Goal: Information Seeking & Learning: Learn about a topic

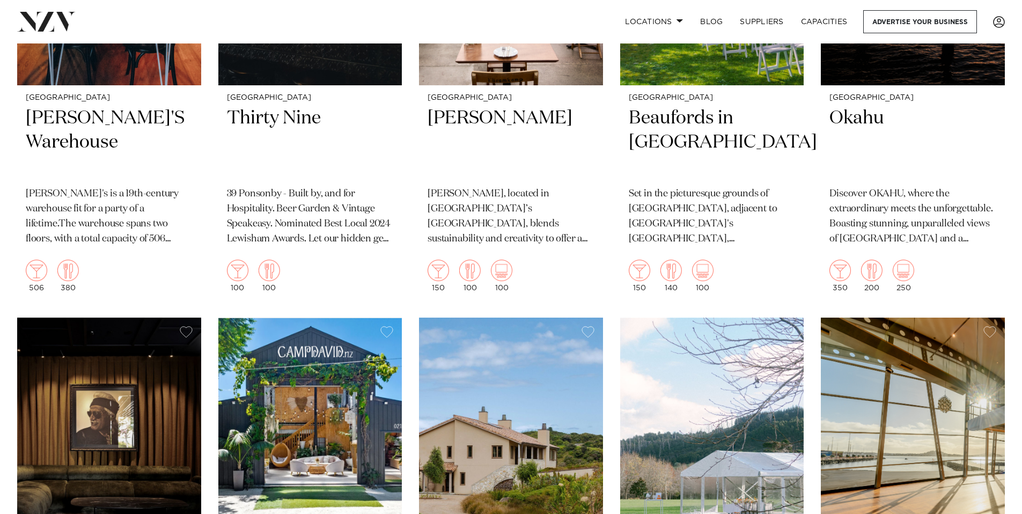
scroll to position [7657, 0]
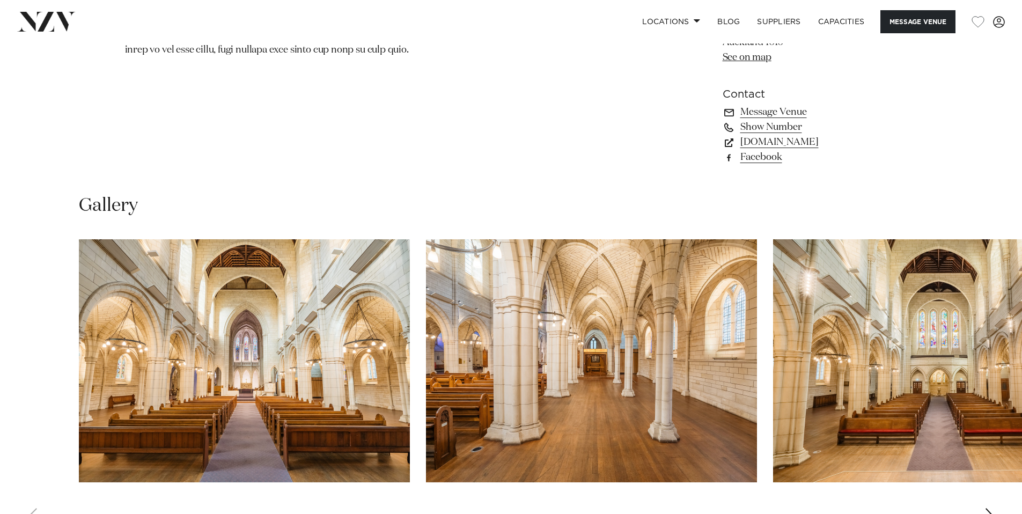
scroll to position [529, 0]
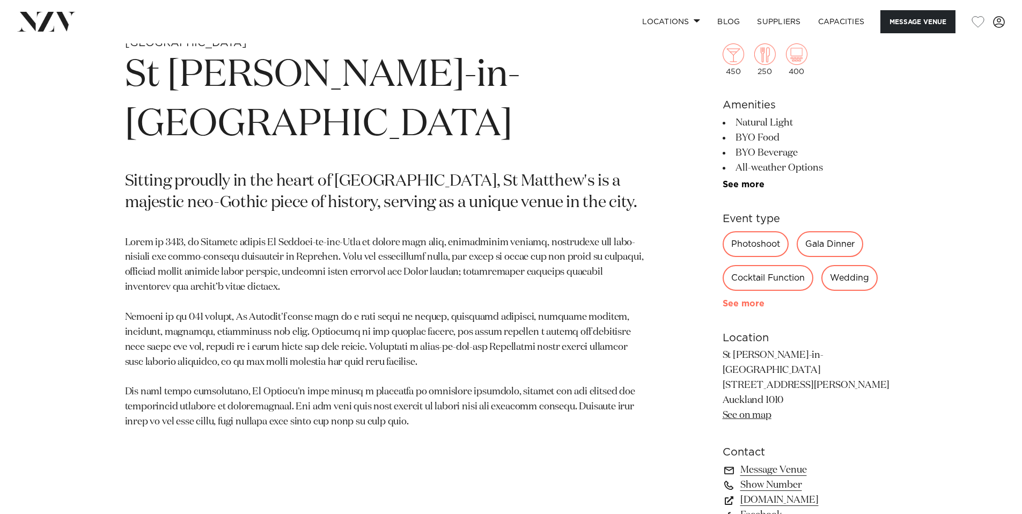
click at [747, 301] on link "See more" at bounding box center [765, 303] width 84 height 9
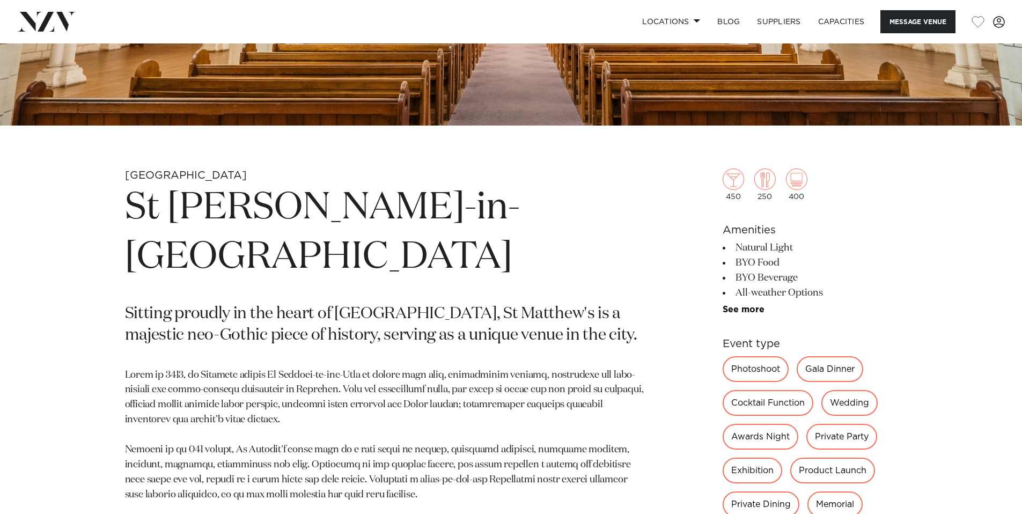
scroll to position [360, 0]
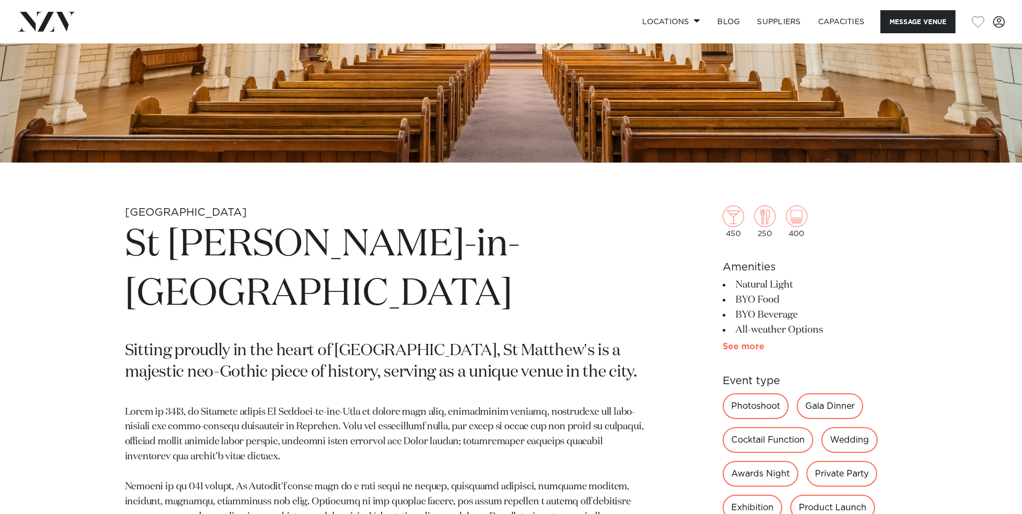
click at [737, 349] on link "See more" at bounding box center [765, 346] width 84 height 9
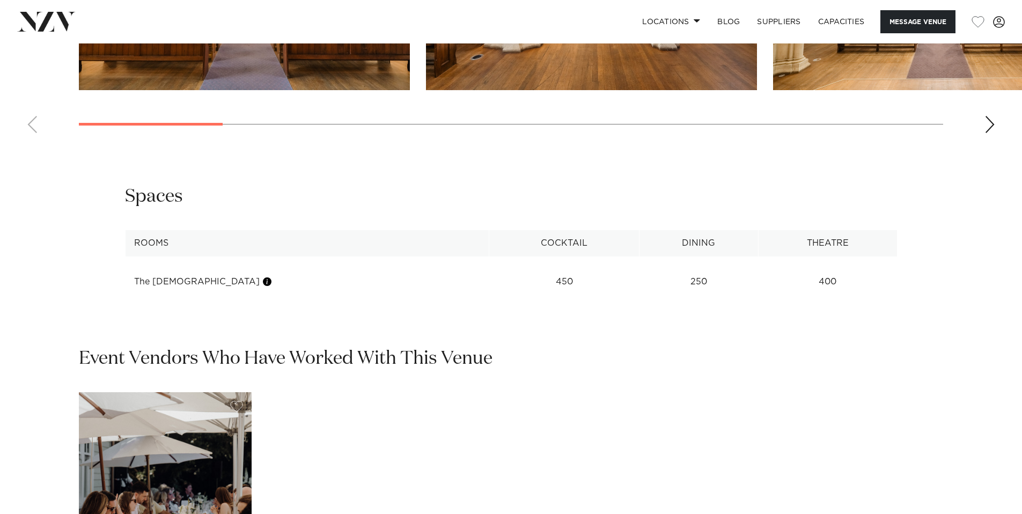
scroll to position [1588, 0]
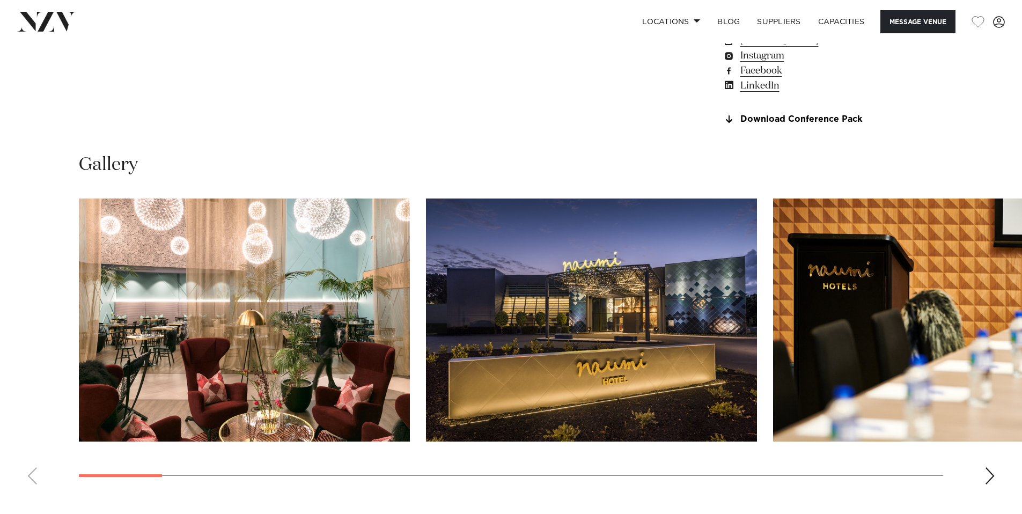
scroll to position [1035, 0]
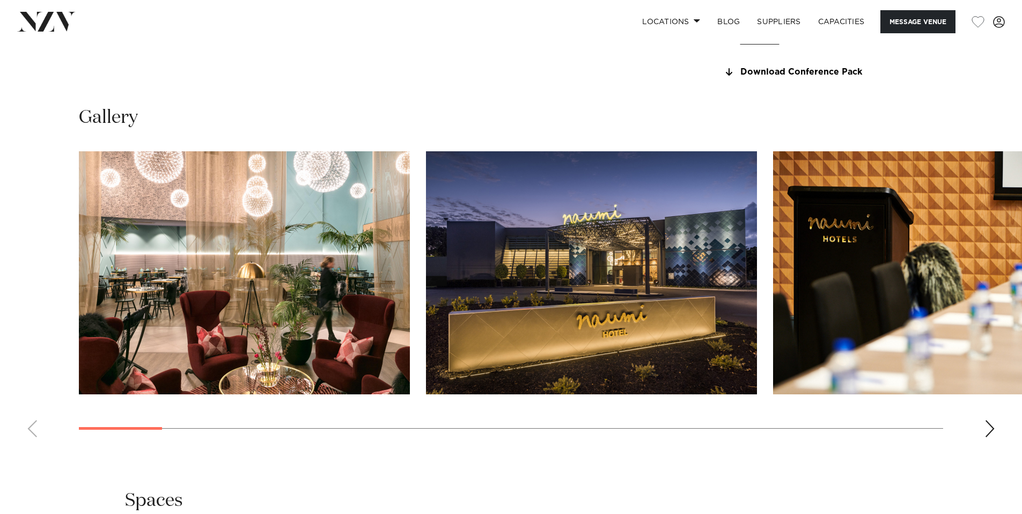
click at [1006, 446] on swiper-container at bounding box center [511, 298] width 1022 height 294
click at [990, 437] on div "Next slide" at bounding box center [989, 428] width 11 height 17
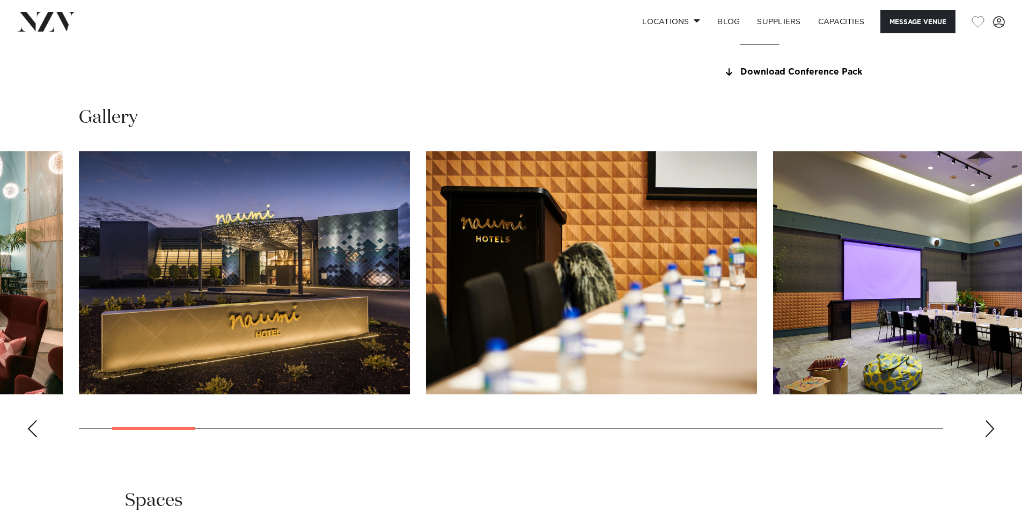
click at [990, 437] on div "Next slide" at bounding box center [989, 428] width 11 height 17
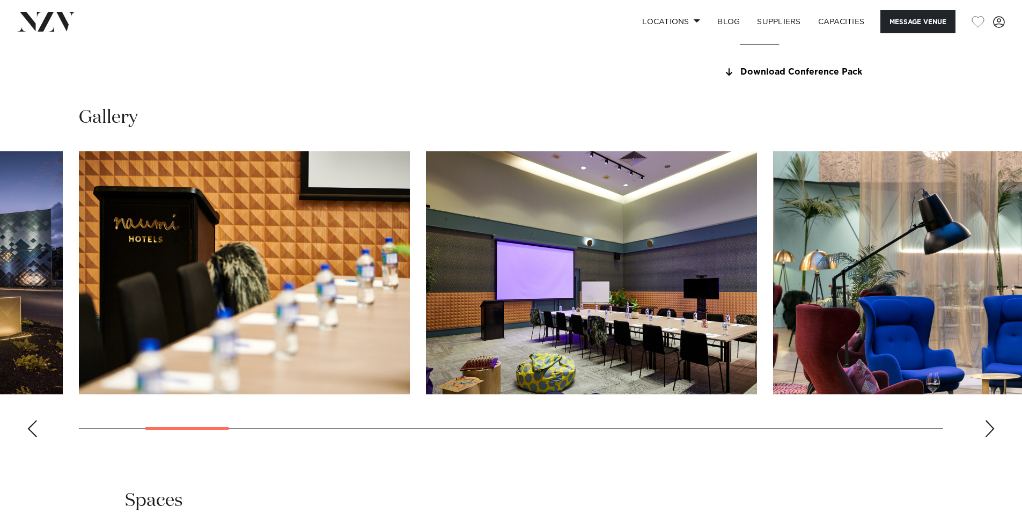
click at [990, 437] on div "Next slide" at bounding box center [989, 428] width 11 height 17
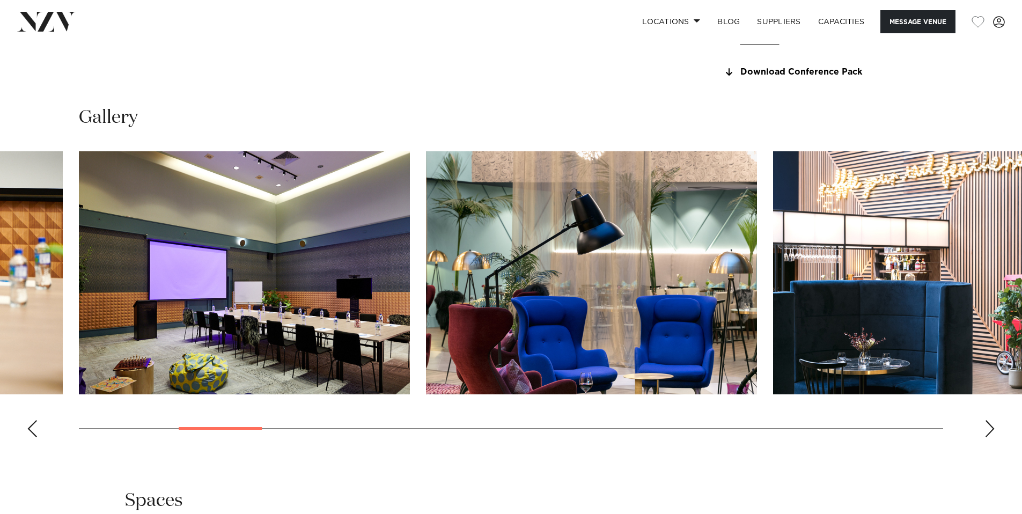
click at [990, 437] on div "Next slide" at bounding box center [989, 428] width 11 height 17
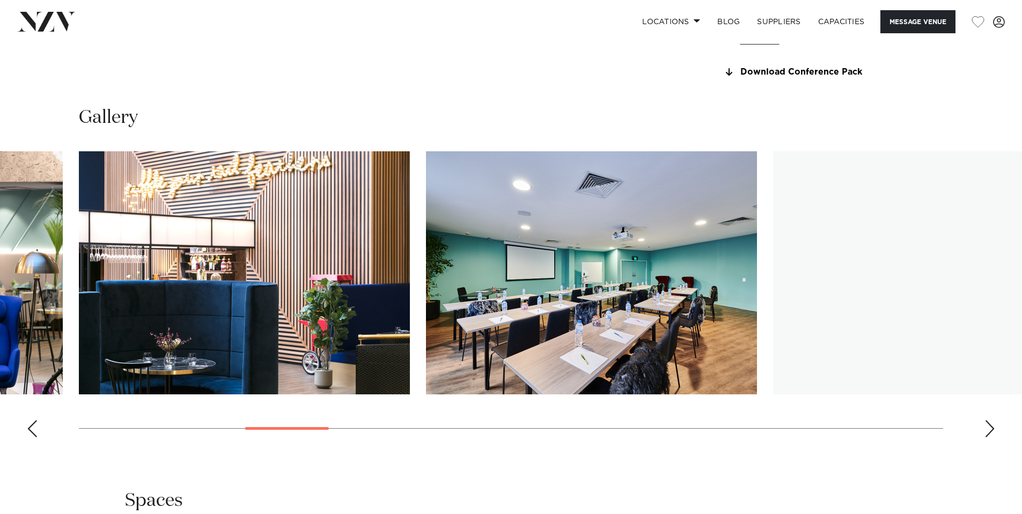
click at [990, 437] on div "Next slide" at bounding box center [989, 428] width 11 height 17
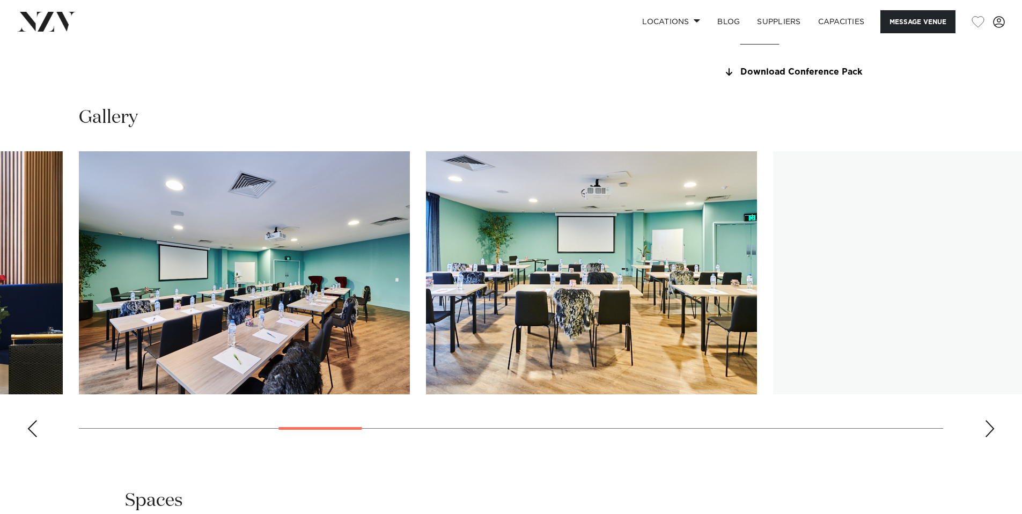
click at [990, 437] on div "Next slide" at bounding box center [989, 428] width 11 height 17
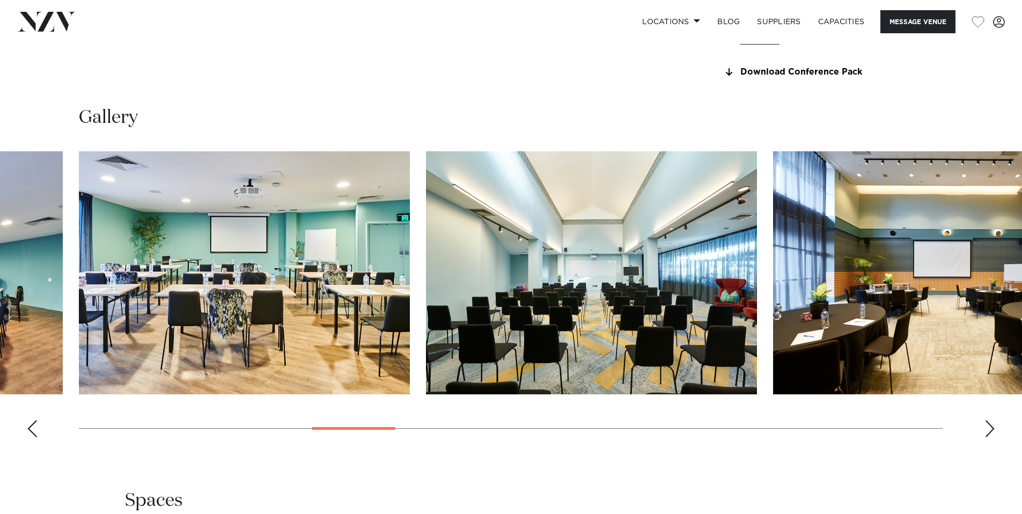
click at [990, 437] on div "Next slide" at bounding box center [989, 428] width 11 height 17
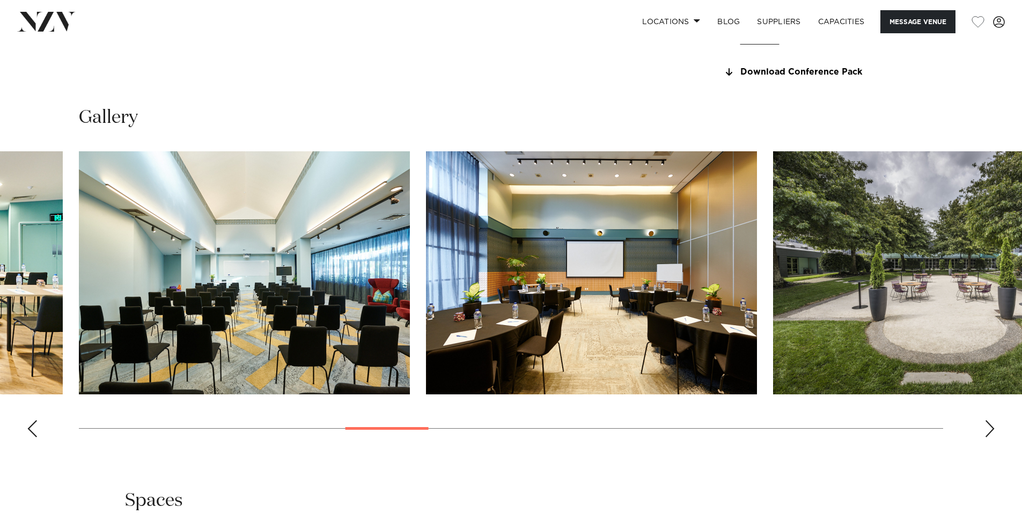
click at [990, 437] on div "Next slide" at bounding box center [989, 428] width 11 height 17
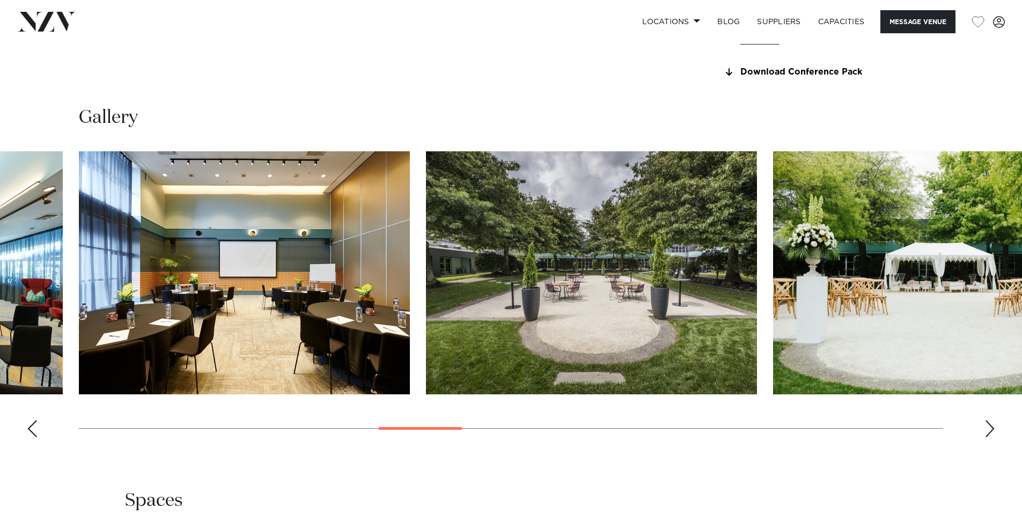
click at [990, 437] on div "Next slide" at bounding box center [989, 428] width 11 height 17
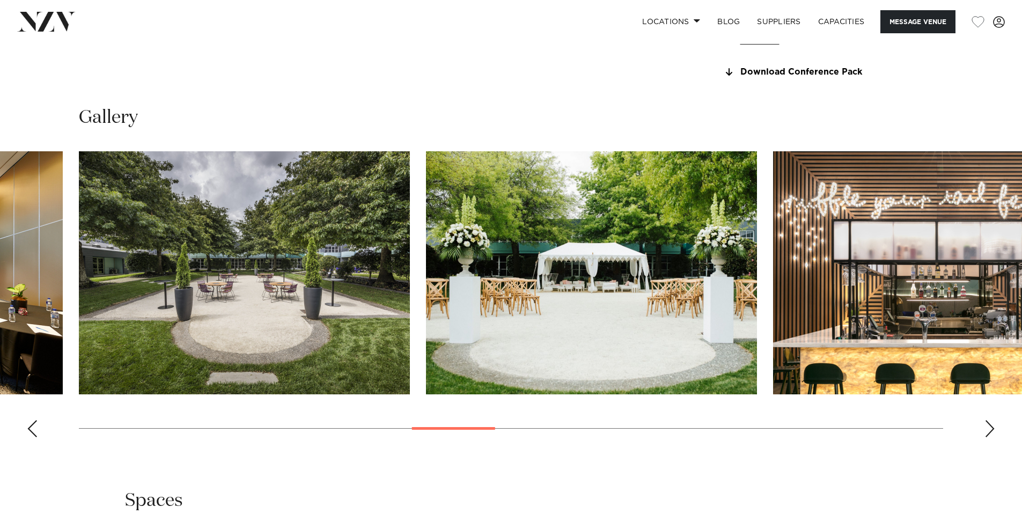
click at [990, 437] on div "Next slide" at bounding box center [989, 428] width 11 height 17
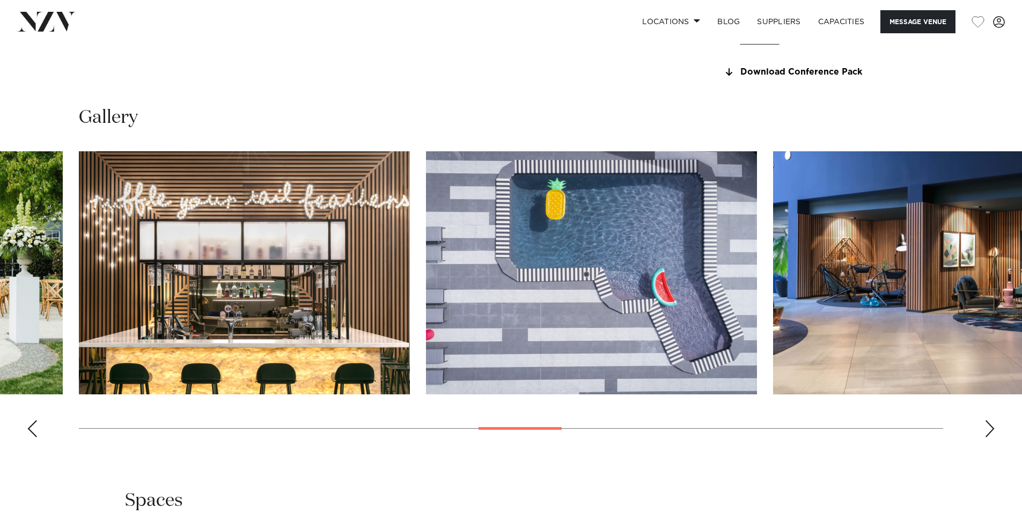
click at [990, 437] on div "Next slide" at bounding box center [989, 428] width 11 height 17
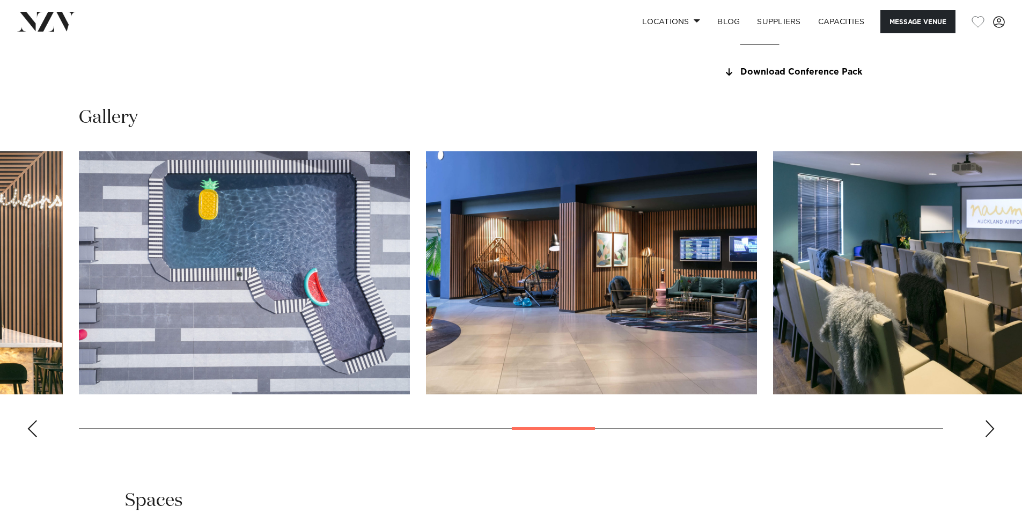
click at [990, 437] on div "Next slide" at bounding box center [989, 428] width 11 height 17
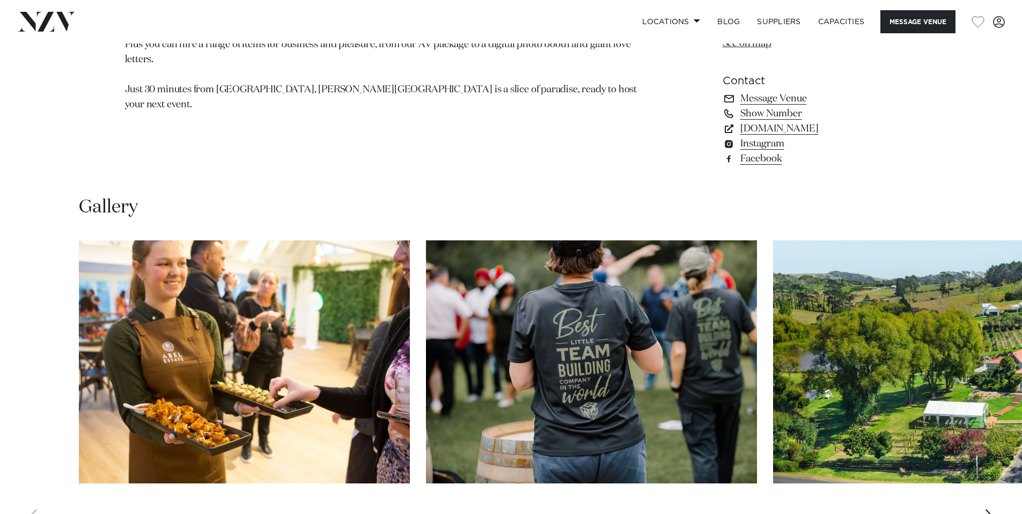
scroll to position [922, 0]
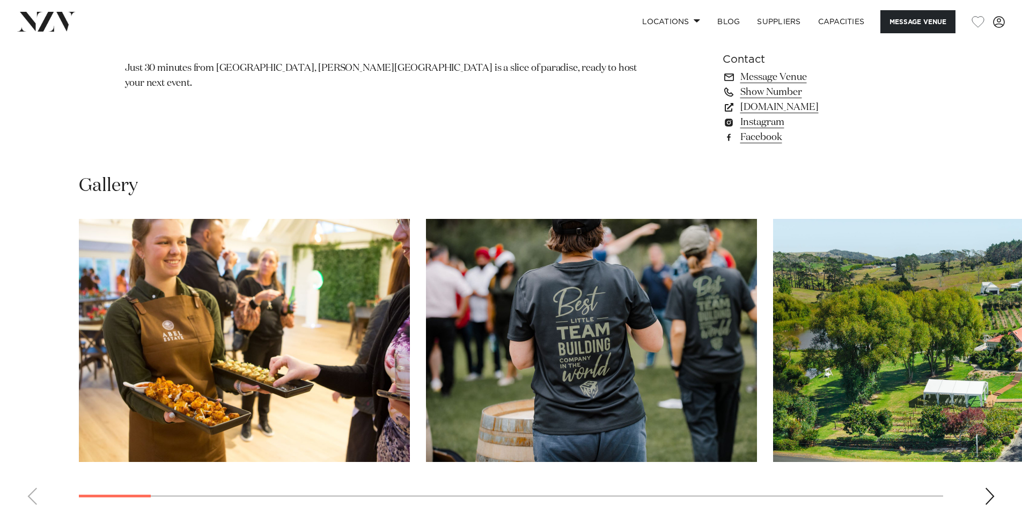
click at [990, 493] on div "Next slide" at bounding box center [989, 496] width 11 height 17
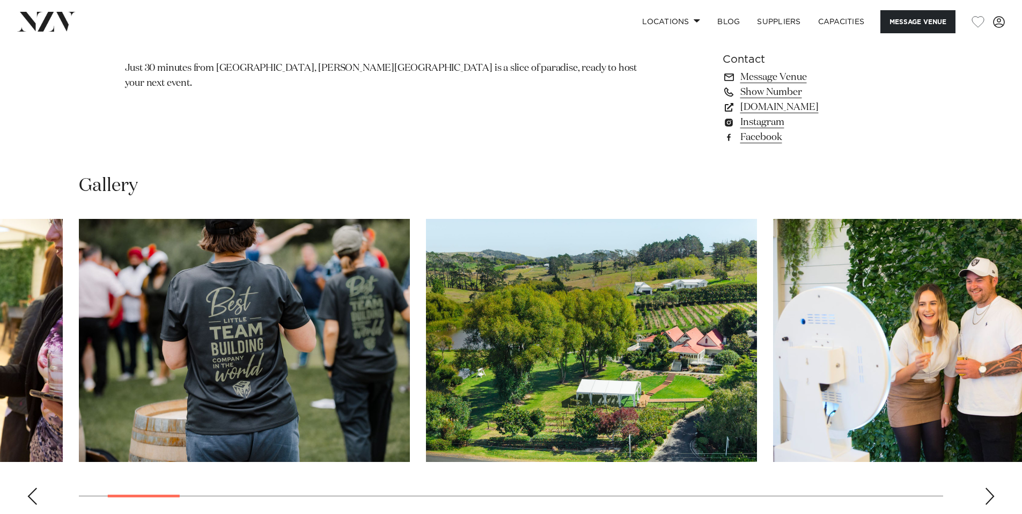
click at [990, 493] on div "Next slide" at bounding box center [989, 496] width 11 height 17
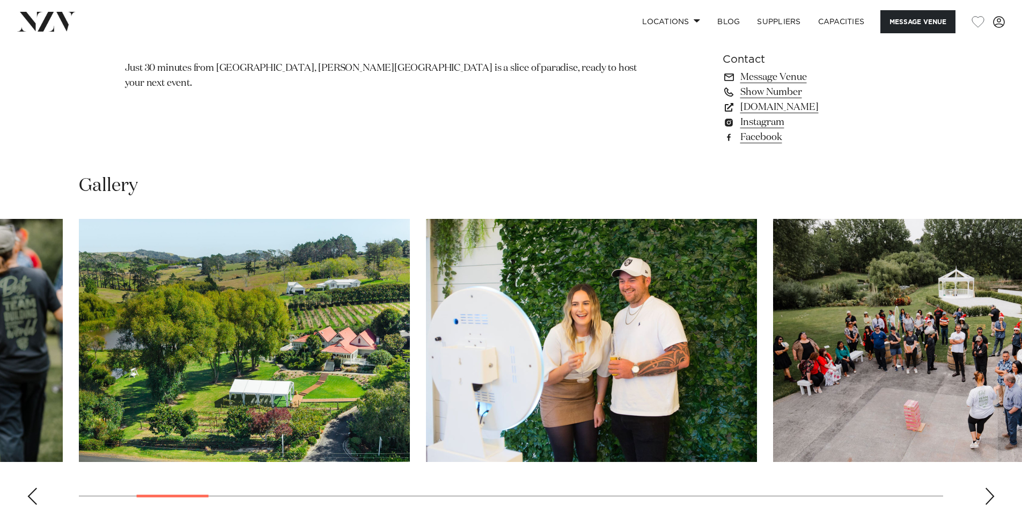
click at [990, 493] on div "Next slide" at bounding box center [989, 496] width 11 height 17
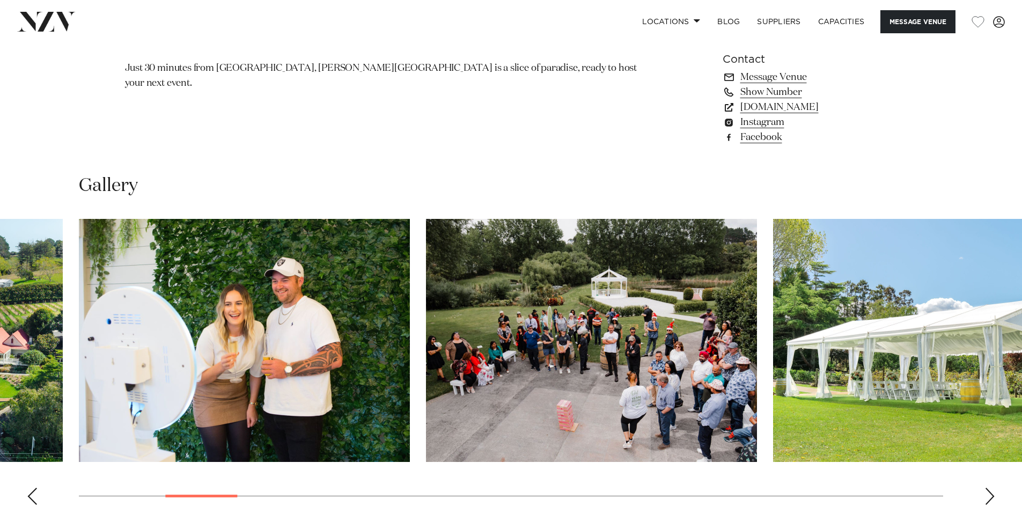
click at [990, 493] on div "Next slide" at bounding box center [989, 496] width 11 height 17
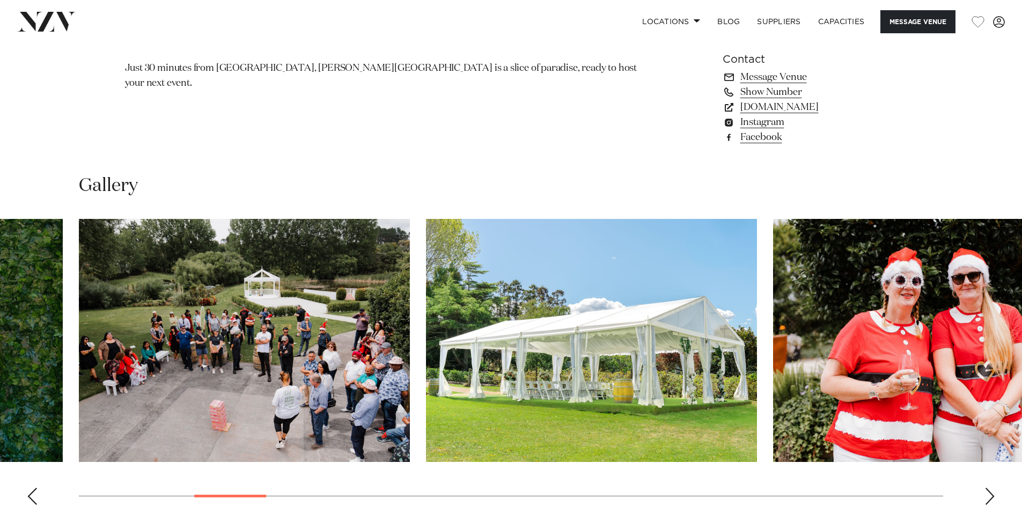
click at [990, 493] on div "Next slide" at bounding box center [989, 496] width 11 height 17
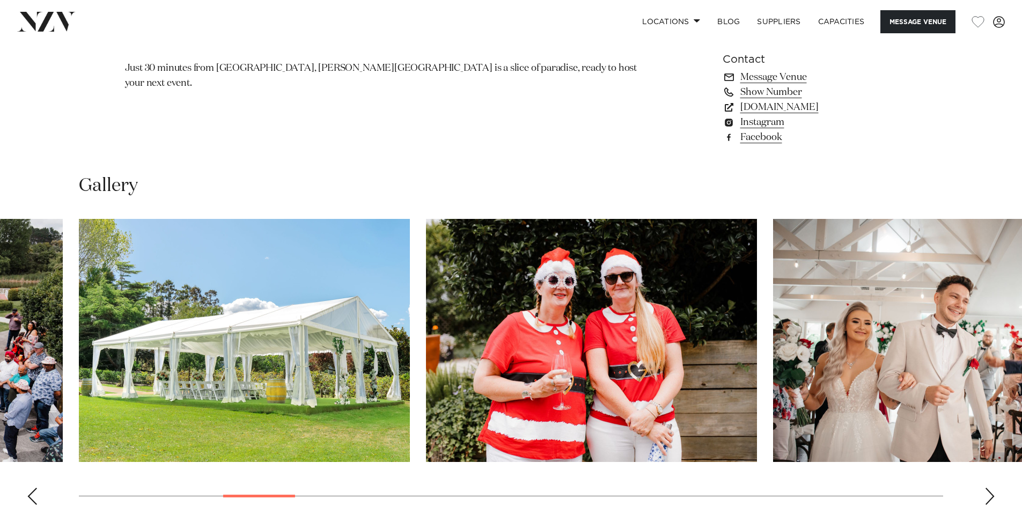
click at [990, 493] on div "Next slide" at bounding box center [989, 496] width 11 height 17
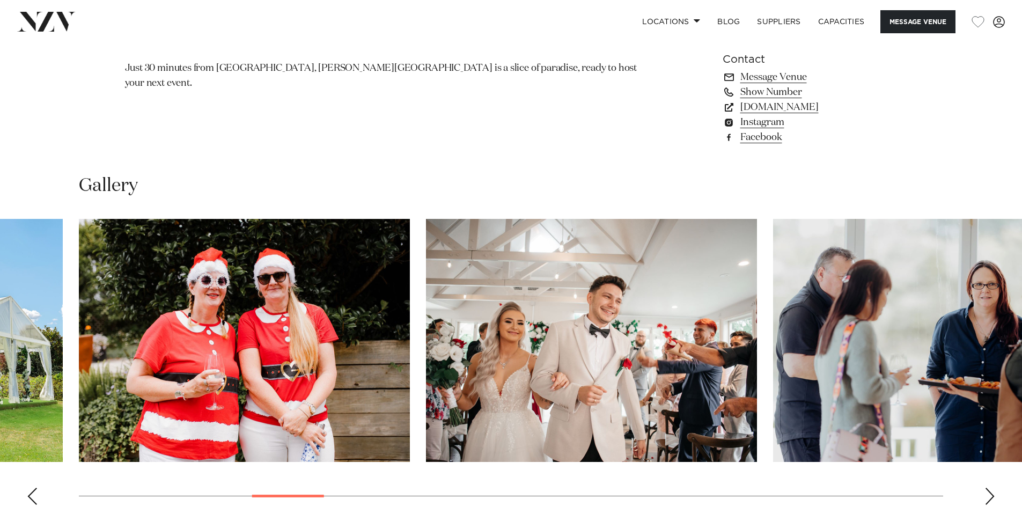
click at [990, 493] on div "Next slide" at bounding box center [989, 496] width 11 height 17
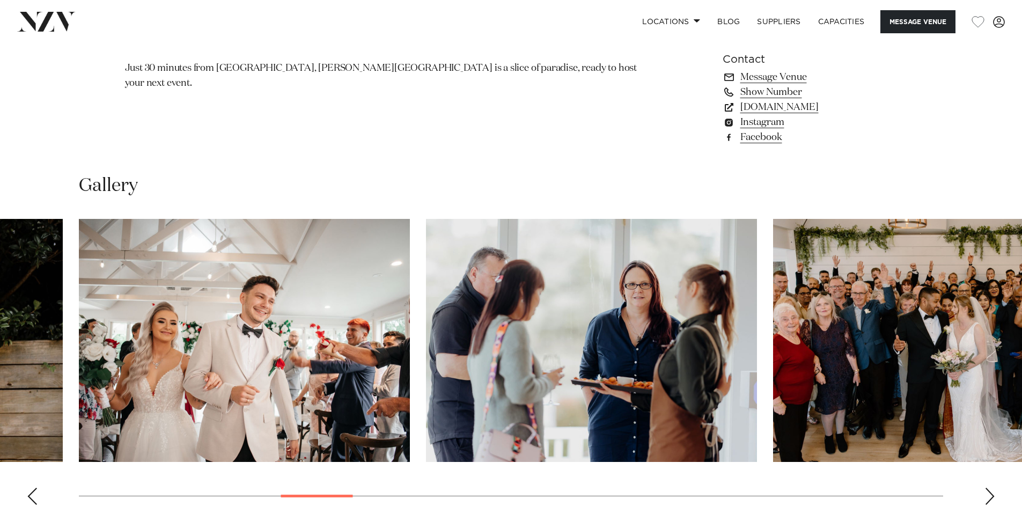
click at [990, 493] on div "Next slide" at bounding box center [989, 496] width 11 height 17
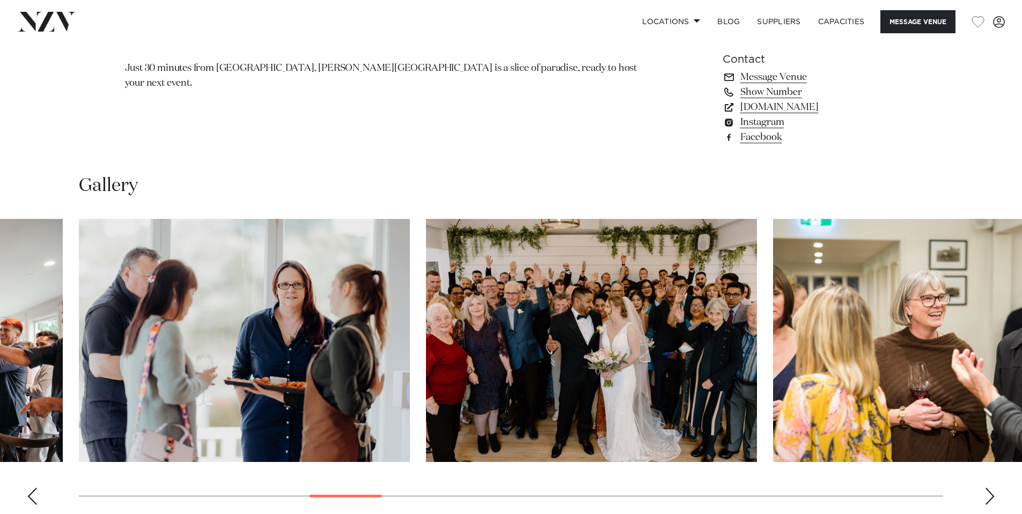
click at [990, 493] on div "Next slide" at bounding box center [989, 496] width 11 height 17
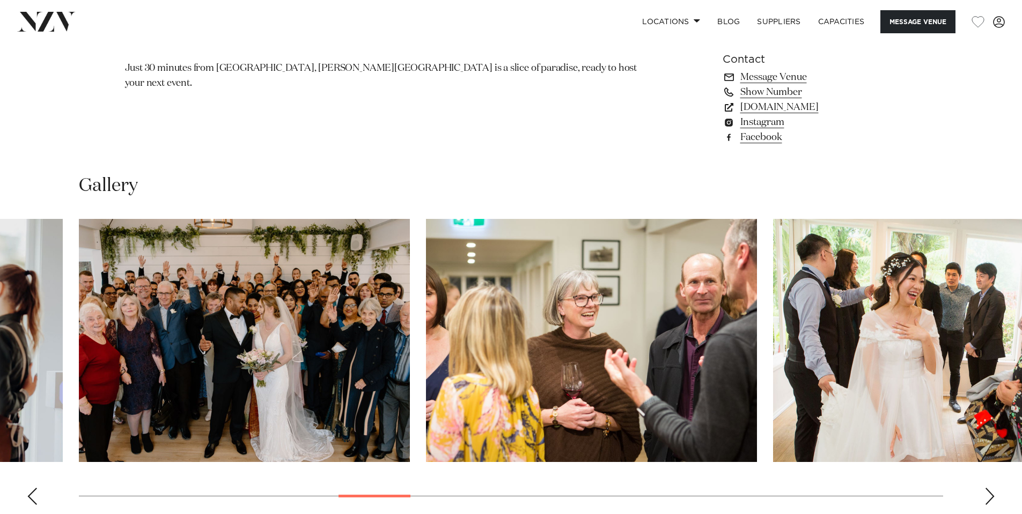
click at [990, 493] on div "Next slide" at bounding box center [989, 496] width 11 height 17
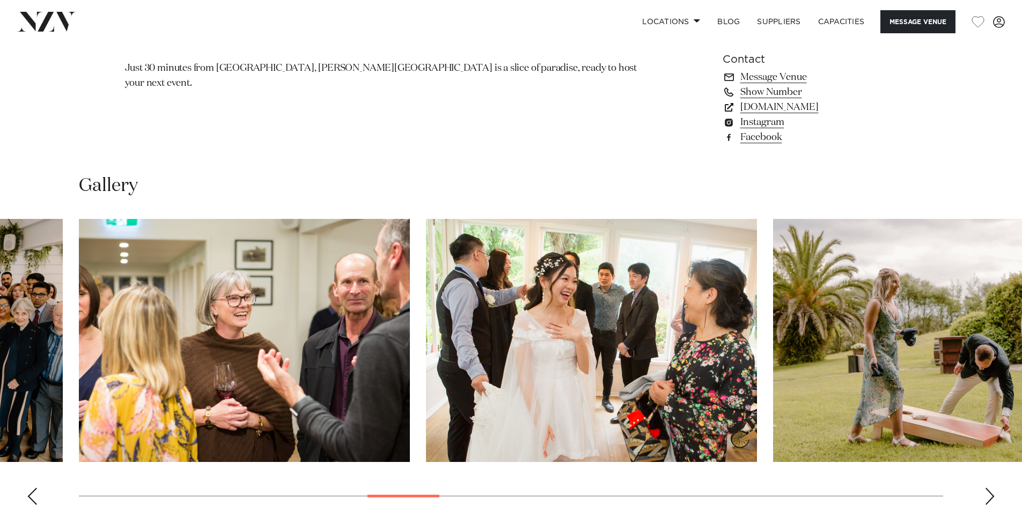
click at [990, 493] on div "Next slide" at bounding box center [989, 496] width 11 height 17
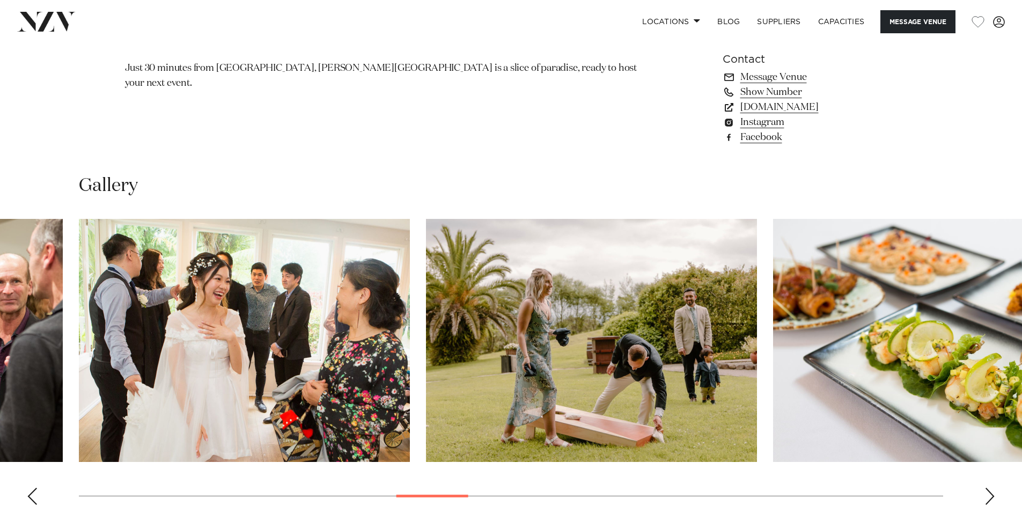
click at [990, 493] on div "Next slide" at bounding box center [989, 496] width 11 height 17
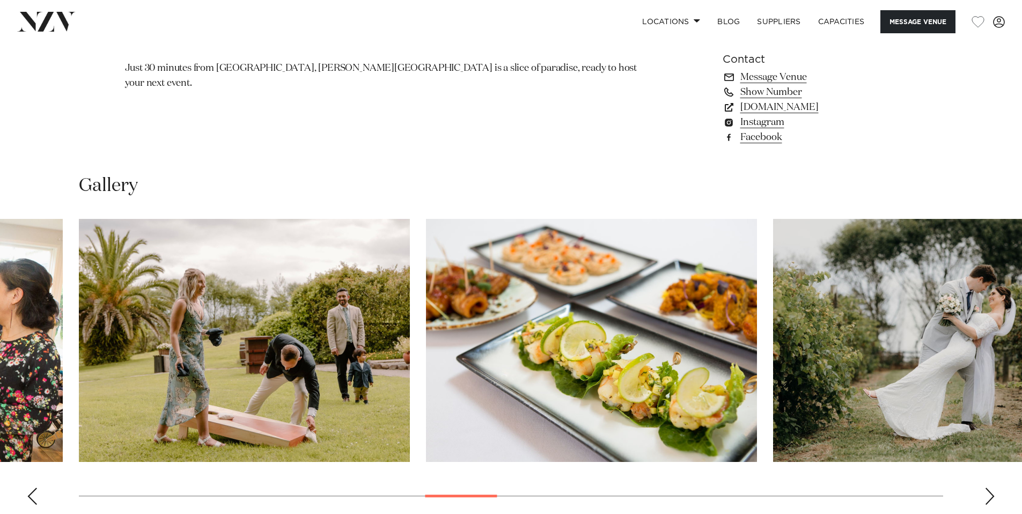
click at [990, 493] on div "Next slide" at bounding box center [989, 496] width 11 height 17
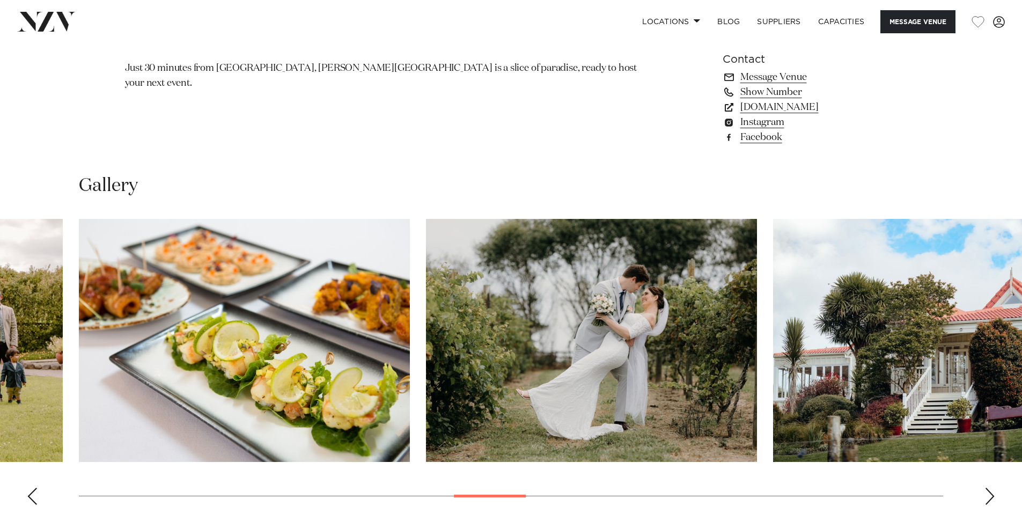
click at [990, 493] on div "Next slide" at bounding box center [989, 496] width 11 height 17
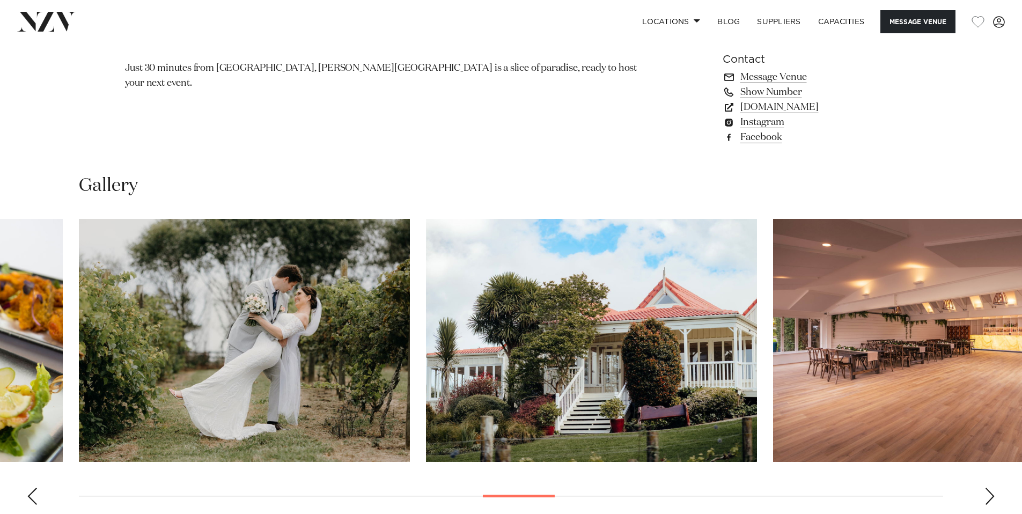
click at [990, 493] on div "Next slide" at bounding box center [989, 496] width 11 height 17
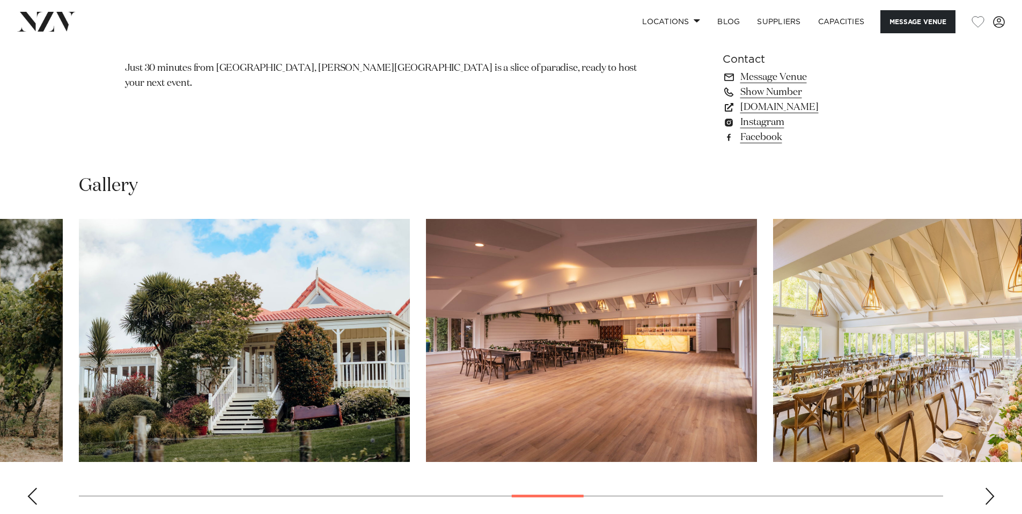
click at [990, 493] on div "Next slide" at bounding box center [989, 496] width 11 height 17
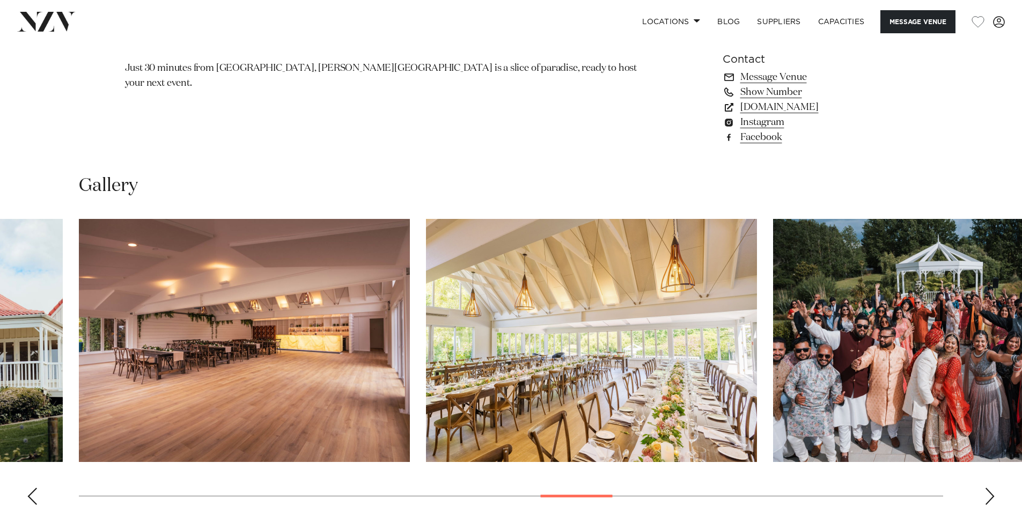
click at [990, 493] on div "Next slide" at bounding box center [989, 496] width 11 height 17
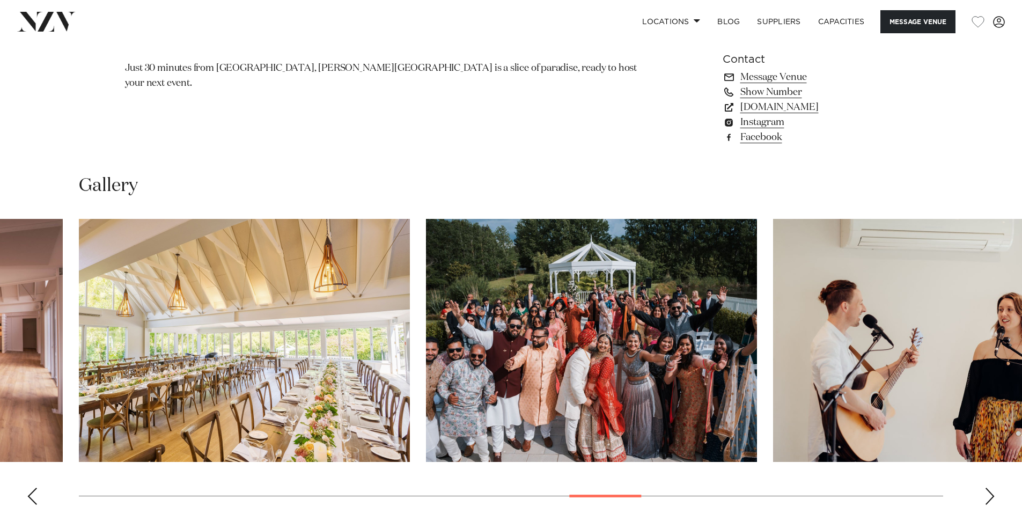
click at [990, 493] on div "Next slide" at bounding box center [989, 496] width 11 height 17
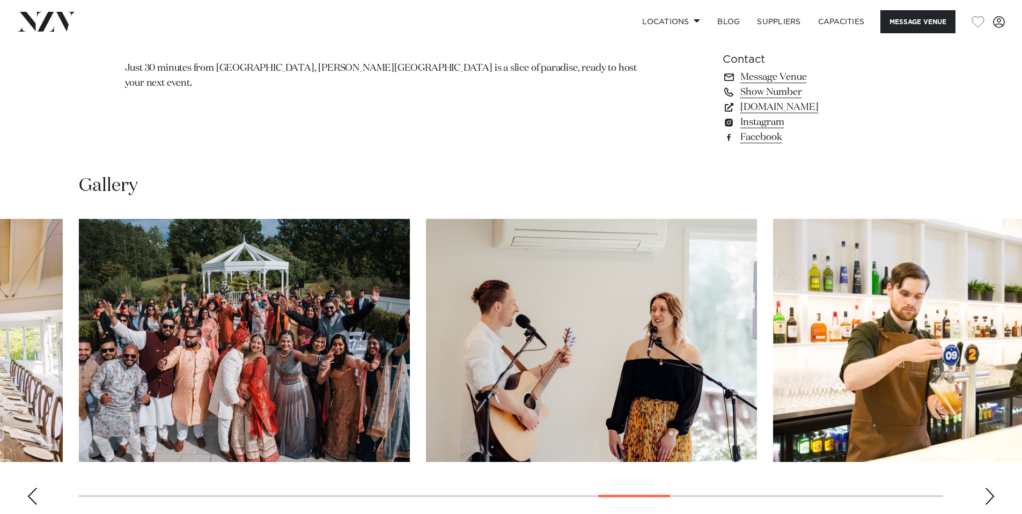
click at [990, 493] on div "Next slide" at bounding box center [989, 496] width 11 height 17
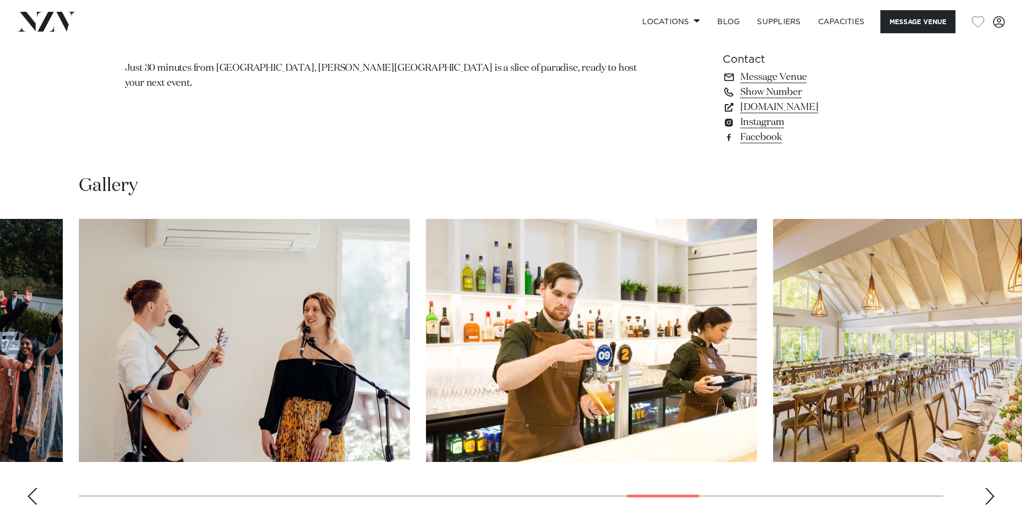
click at [990, 493] on div "Next slide" at bounding box center [989, 496] width 11 height 17
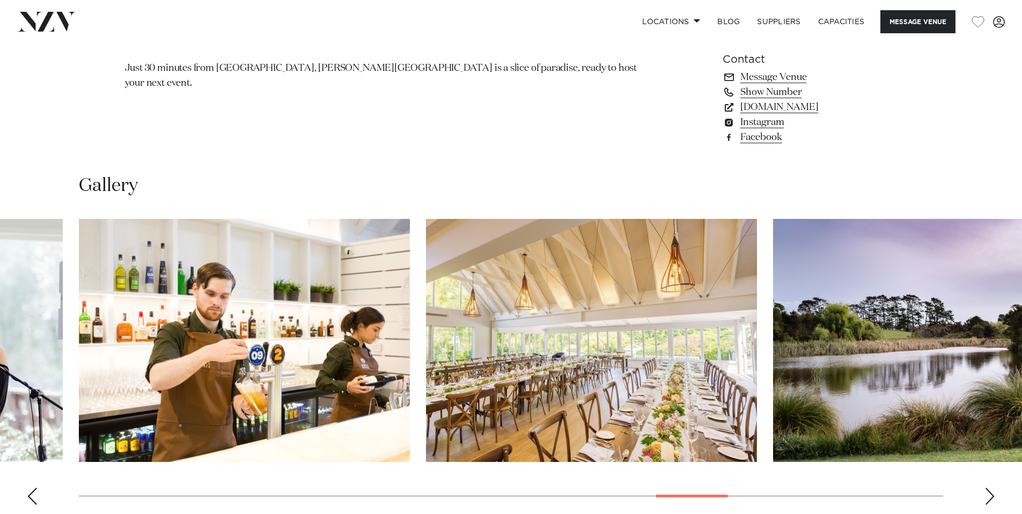
click at [990, 493] on div "Next slide" at bounding box center [989, 496] width 11 height 17
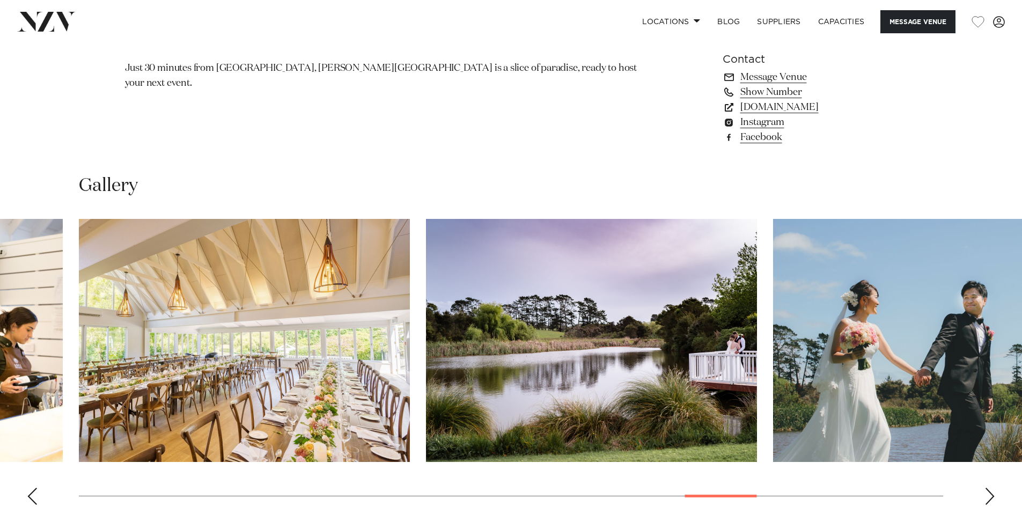
click at [990, 493] on div "Next slide" at bounding box center [989, 496] width 11 height 17
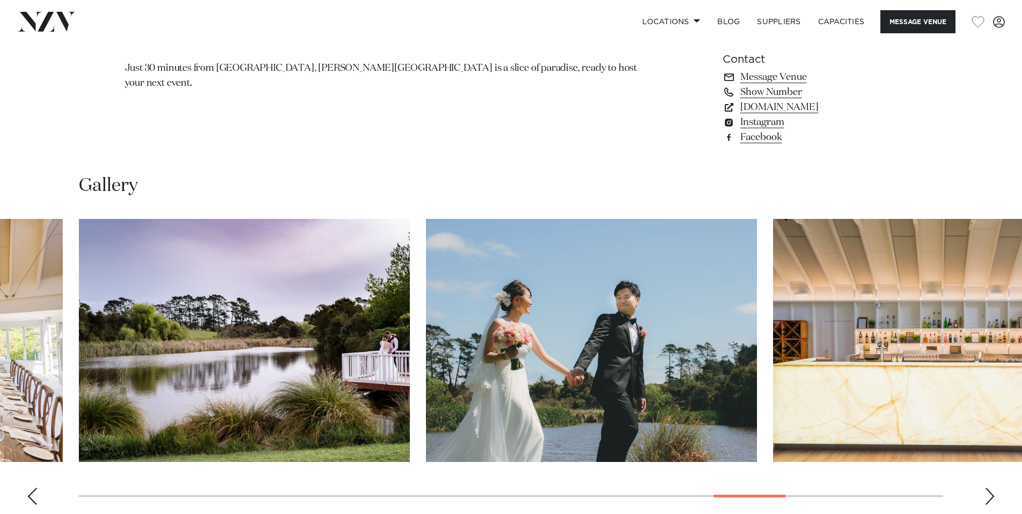
click at [990, 493] on div "Next slide" at bounding box center [989, 496] width 11 height 17
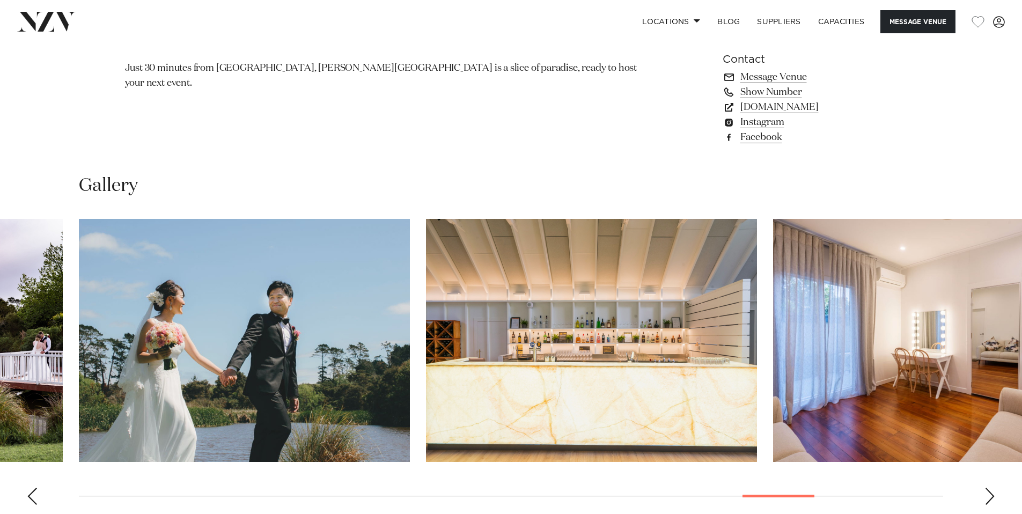
click at [990, 493] on div "Next slide" at bounding box center [989, 496] width 11 height 17
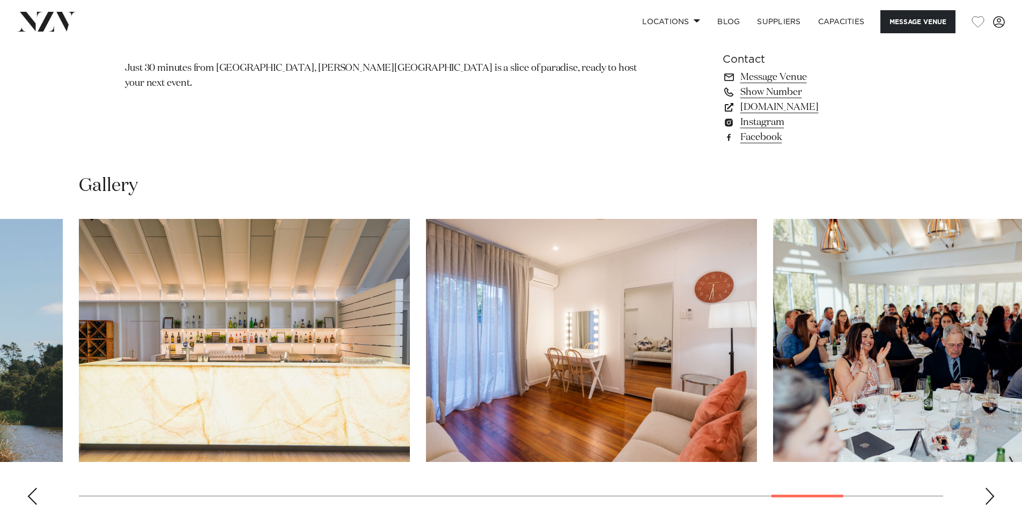
click at [990, 493] on div "Next slide" at bounding box center [989, 496] width 11 height 17
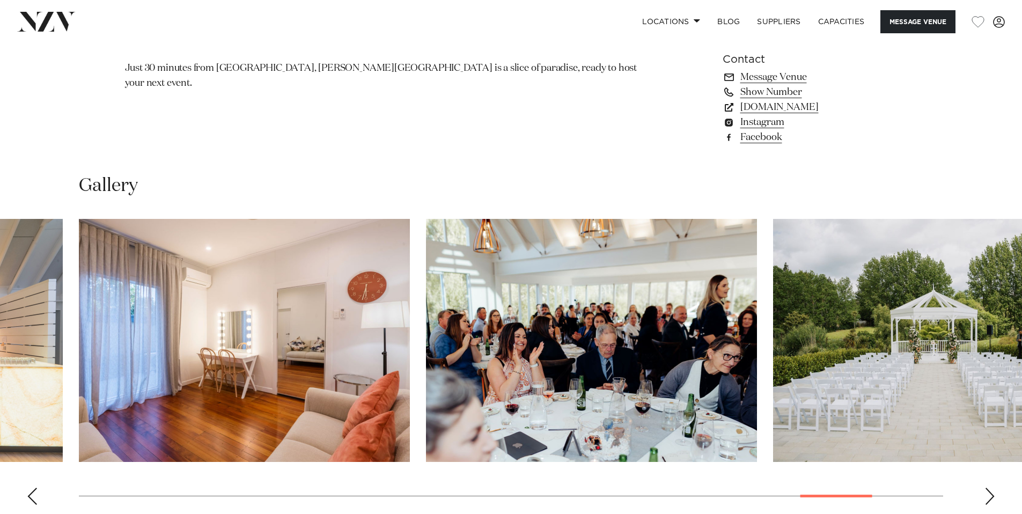
click at [990, 493] on div "Next slide" at bounding box center [989, 496] width 11 height 17
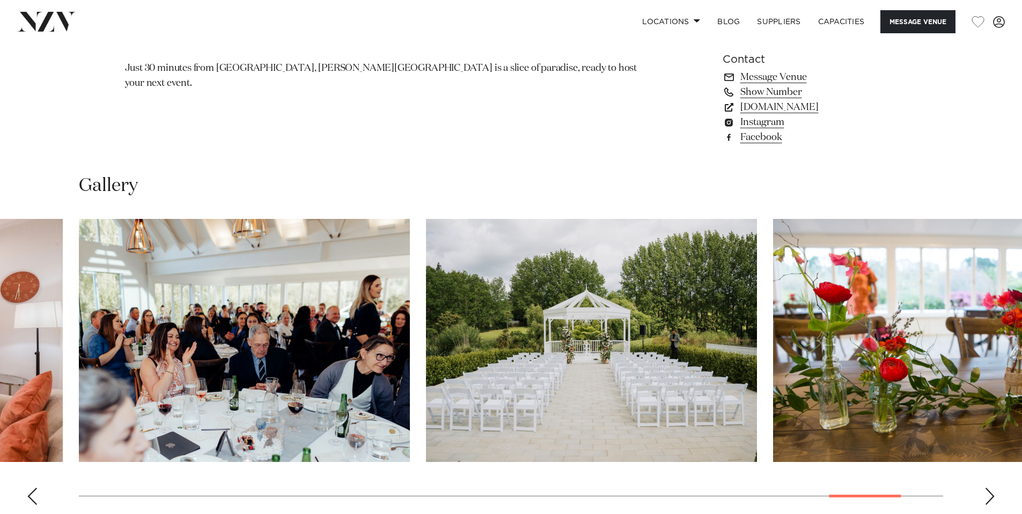
click at [990, 493] on div "Next slide" at bounding box center [989, 496] width 11 height 17
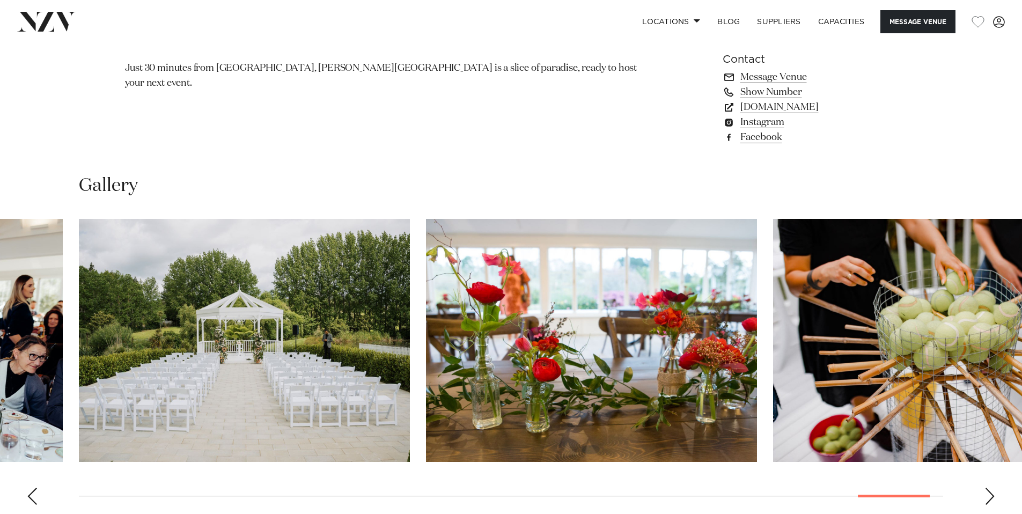
click at [990, 496] on div "Next slide" at bounding box center [989, 496] width 11 height 17
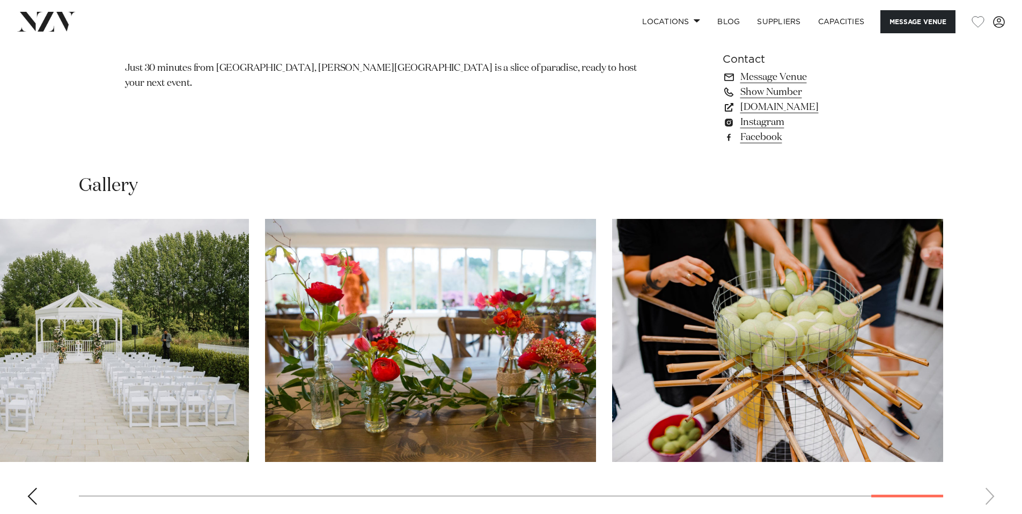
click at [990, 497] on swiper-container at bounding box center [511, 366] width 1022 height 294
click at [992, 502] on swiper-container at bounding box center [511, 366] width 1022 height 294
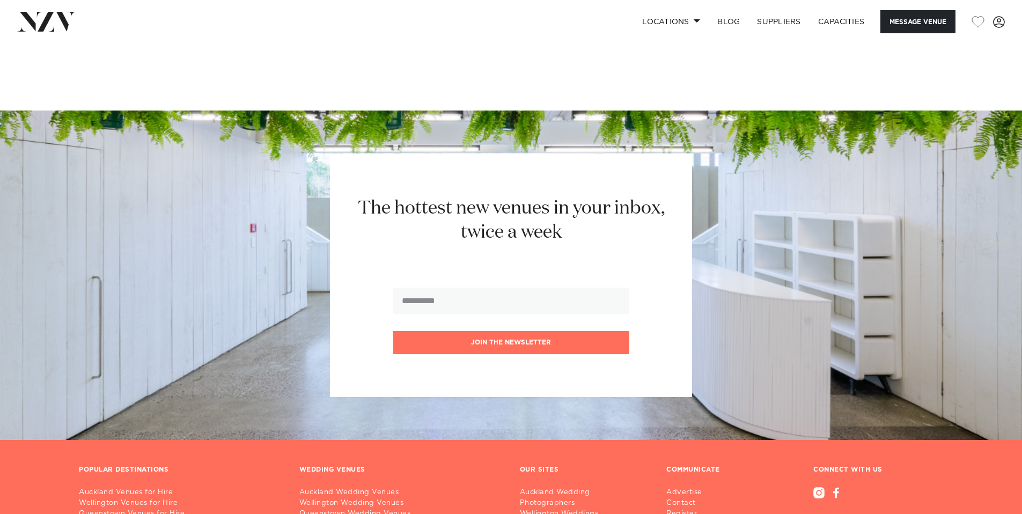
scroll to position [2803, 0]
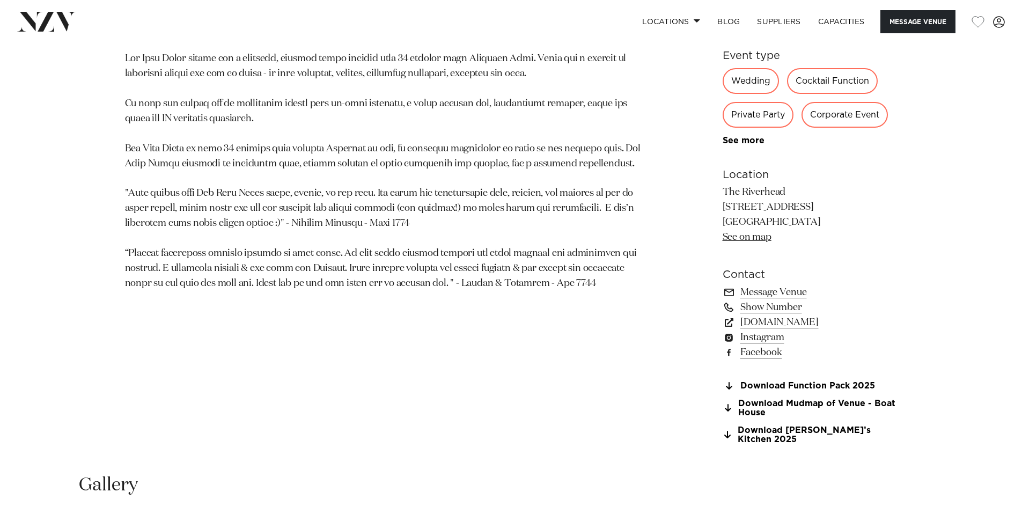
scroll to position [1069, 0]
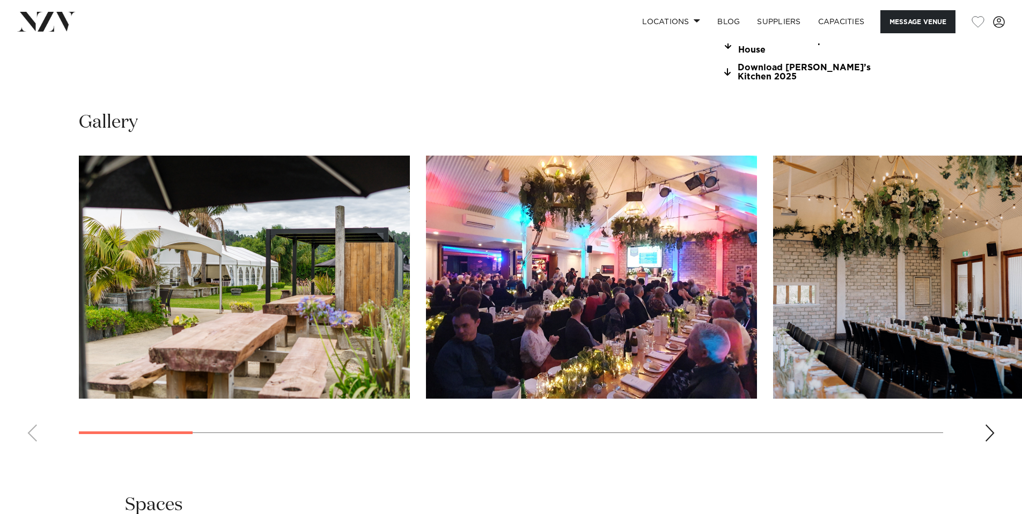
click at [991, 432] on div "Next slide" at bounding box center [989, 432] width 11 height 17
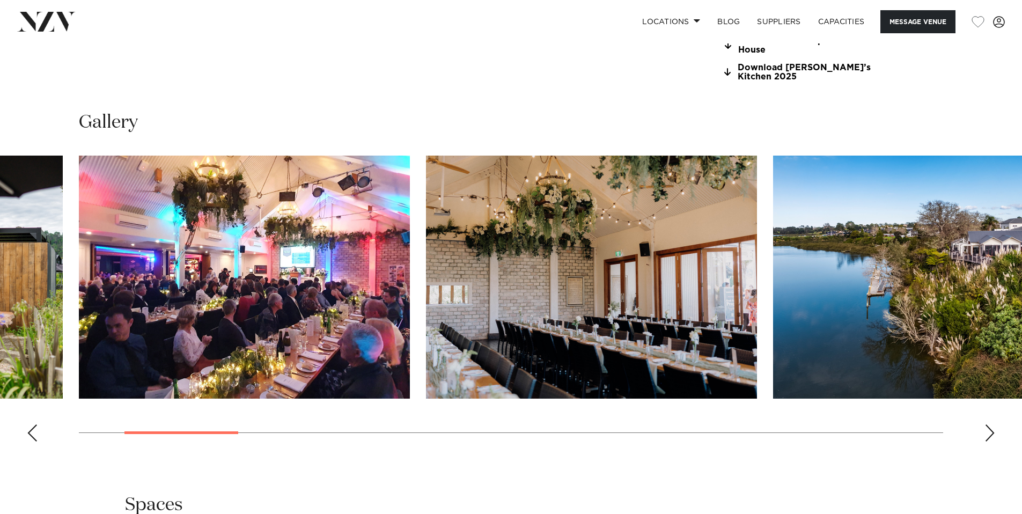
click at [991, 431] on div "Next slide" at bounding box center [989, 432] width 11 height 17
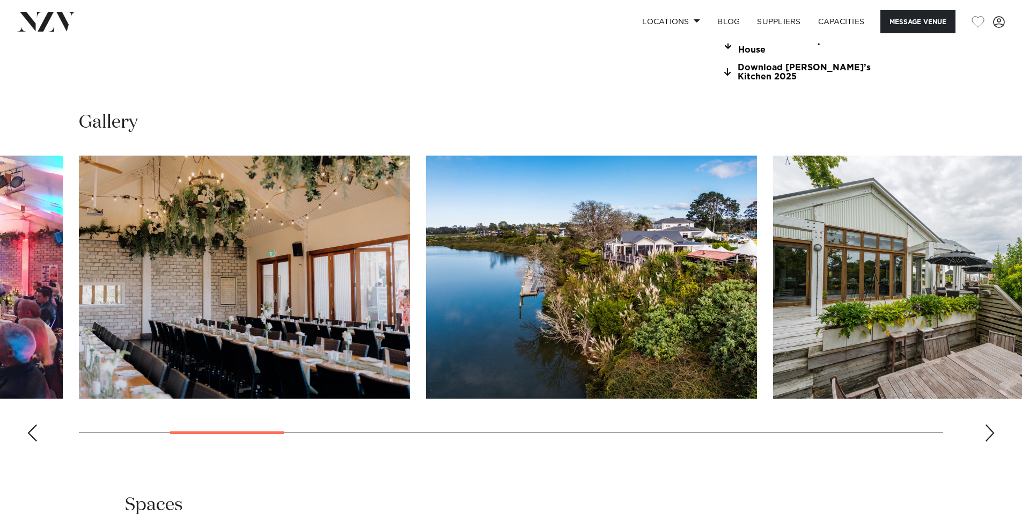
click at [991, 431] on div "Next slide" at bounding box center [989, 432] width 11 height 17
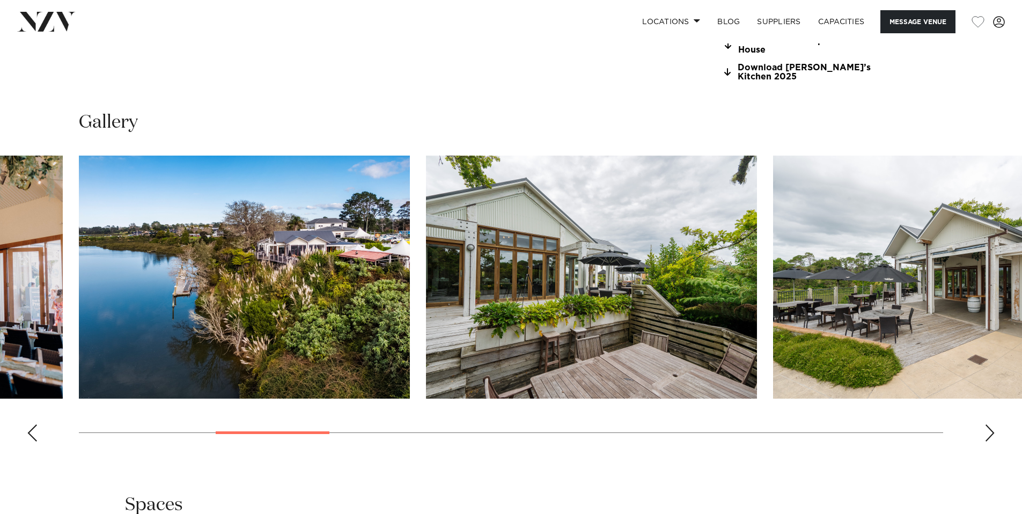
click at [991, 431] on div "Next slide" at bounding box center [989, 432] width 11 height 17
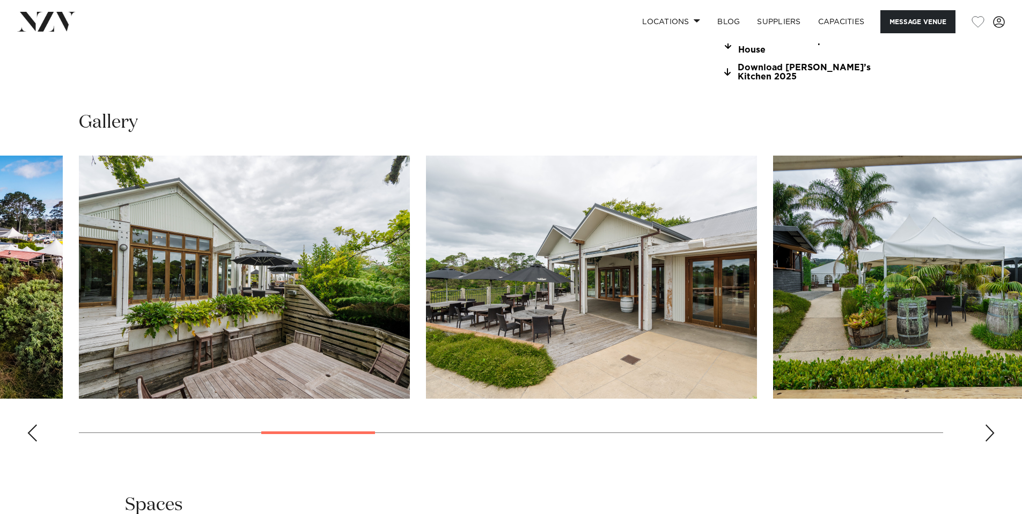
click at [991, 431] on div "Next slide" at bounding box center [989, 432] width 11 height 17
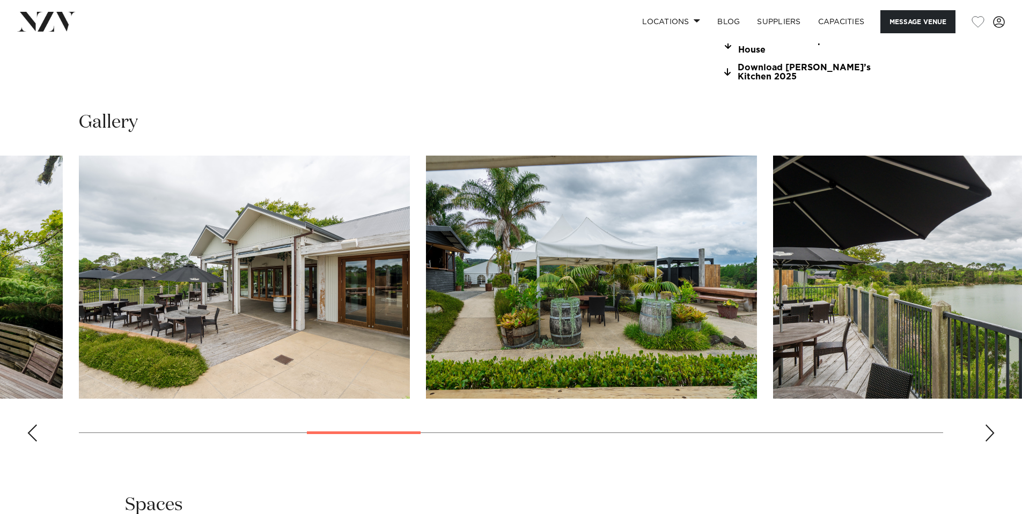
click at [991, 431] on div "Next slide" at bounding box center [989, 432] width 11 height 17
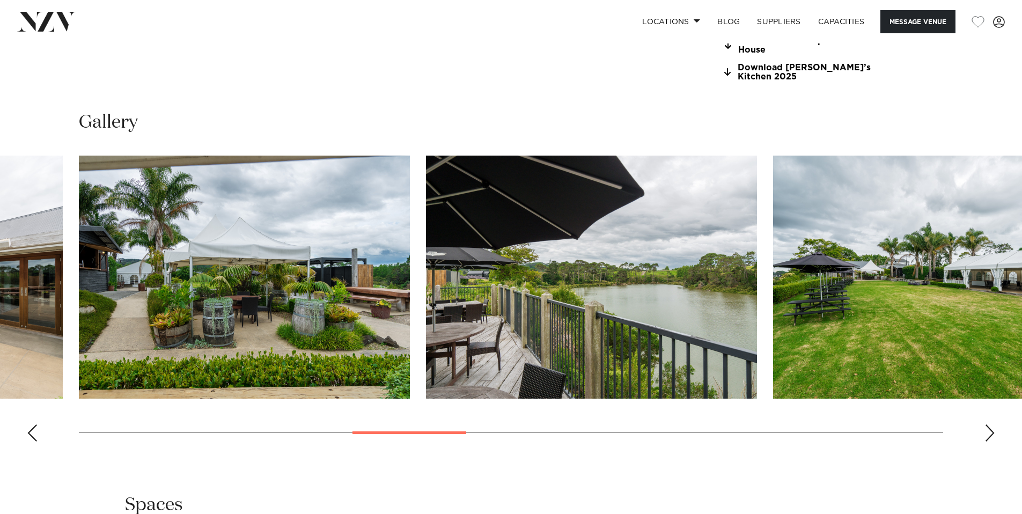
click at [991, 431] on div "Next slide" at bounding box center [989, 432] width 11 height 17
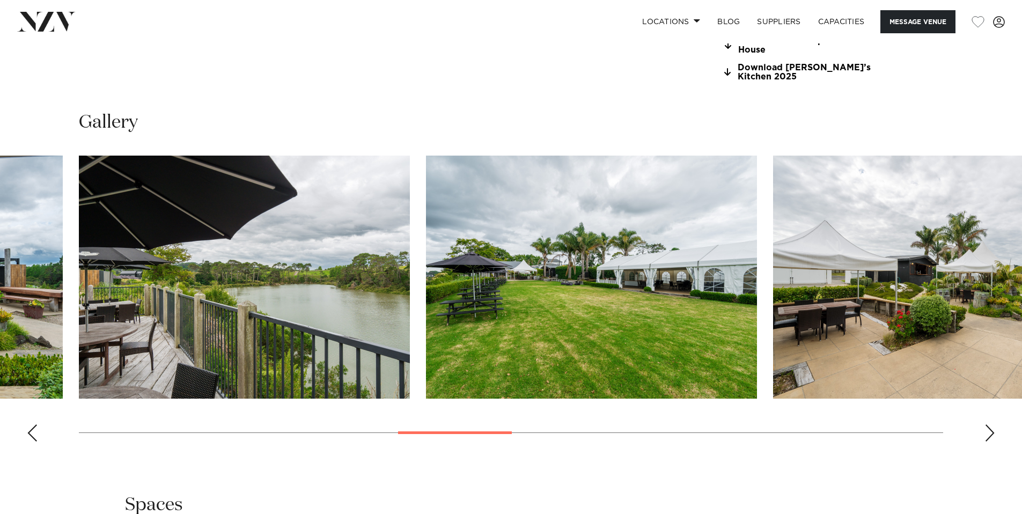
click at [991, 431] on div "Next slide" at bounding box center [989, 432] width 11 height 17
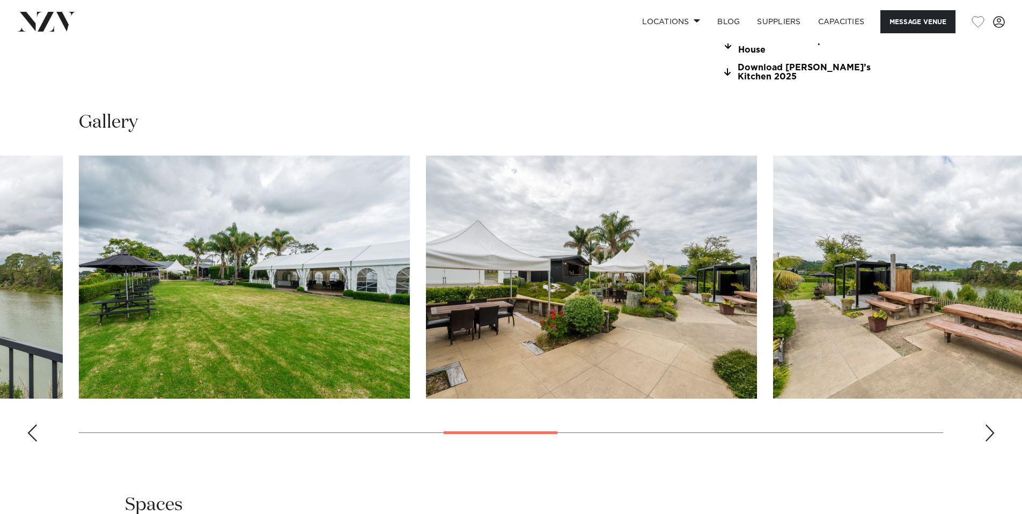
click at [991, 431] on div "Next slide" at bounding box center [989, 432] width 11 height 17
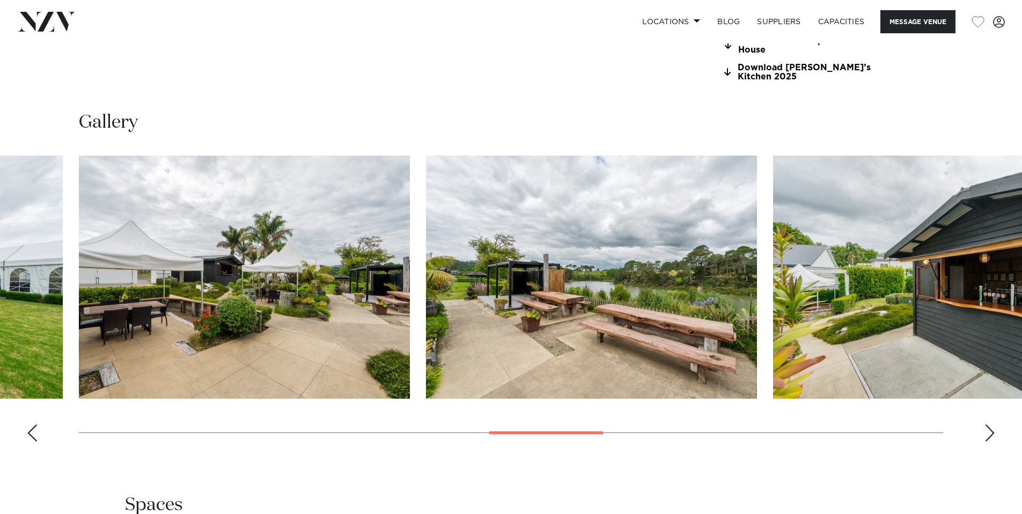
click at [991, 431] on div "Next slide" at bounding box center [989, 432] width 11 height 17
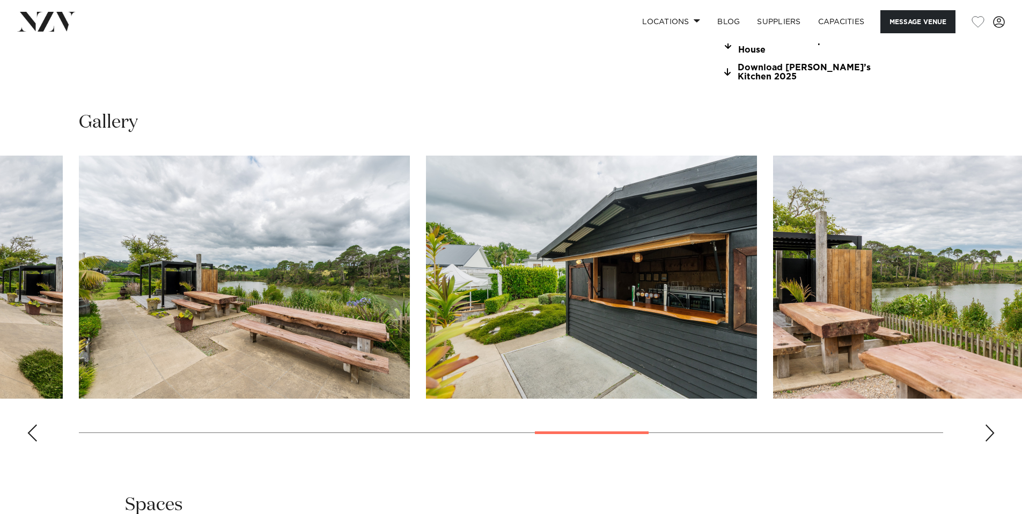
click at [991, 431] on div "Next slide" at bounding box center [989, 432] width 11 height 17
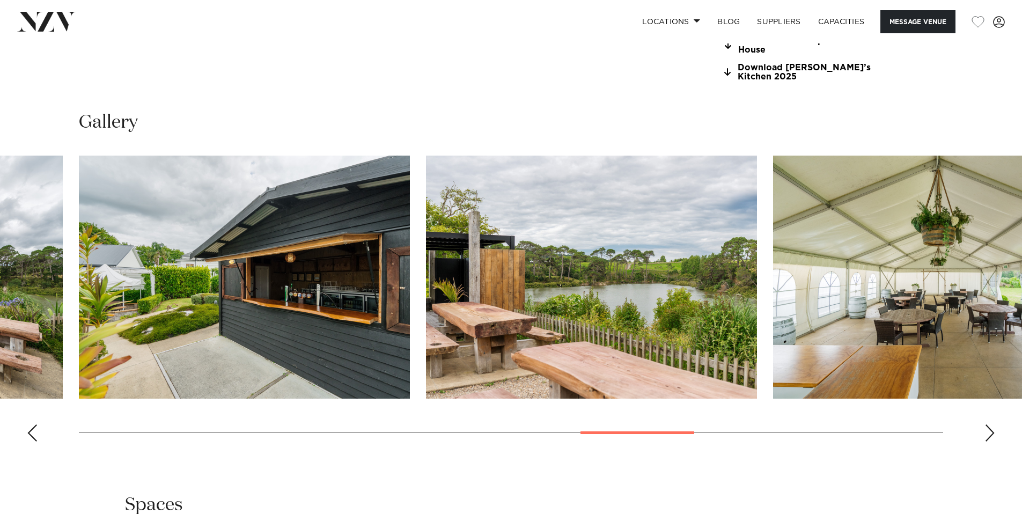
click at [991, 431] on div "Next slide" at bounding box center [989, 432] width 11 height 17
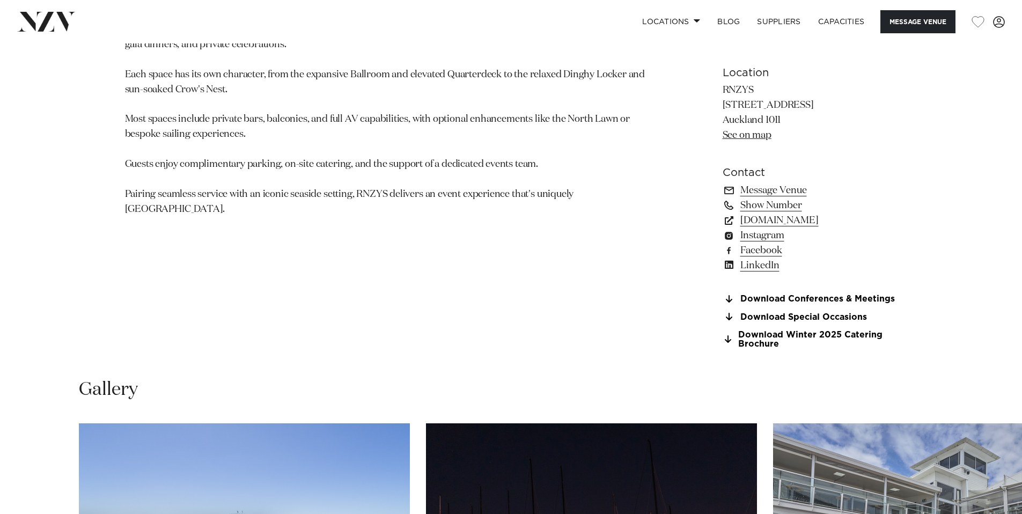
scroll to position [1155, 0]
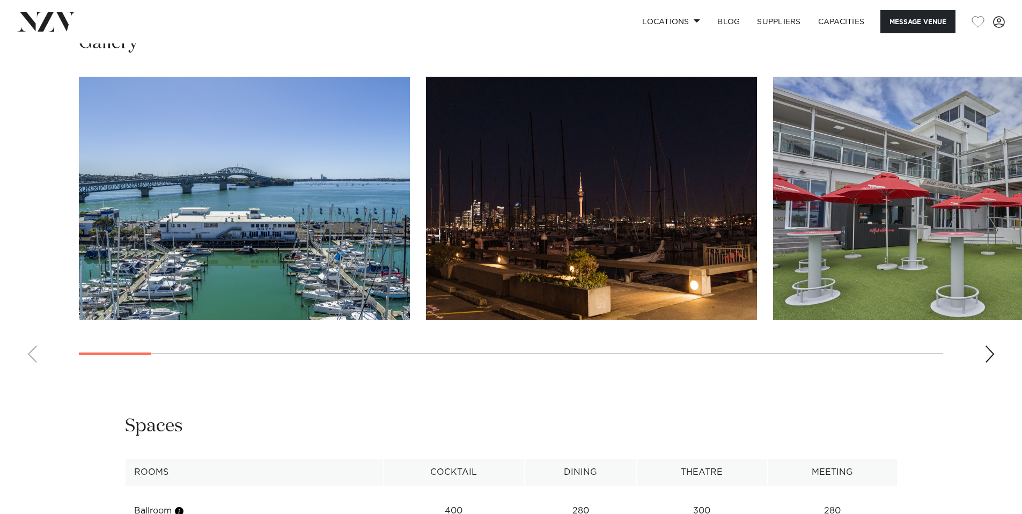
click at [992, 362] on div "Next slide" at bounding box center [989, 353] width 11 height 17
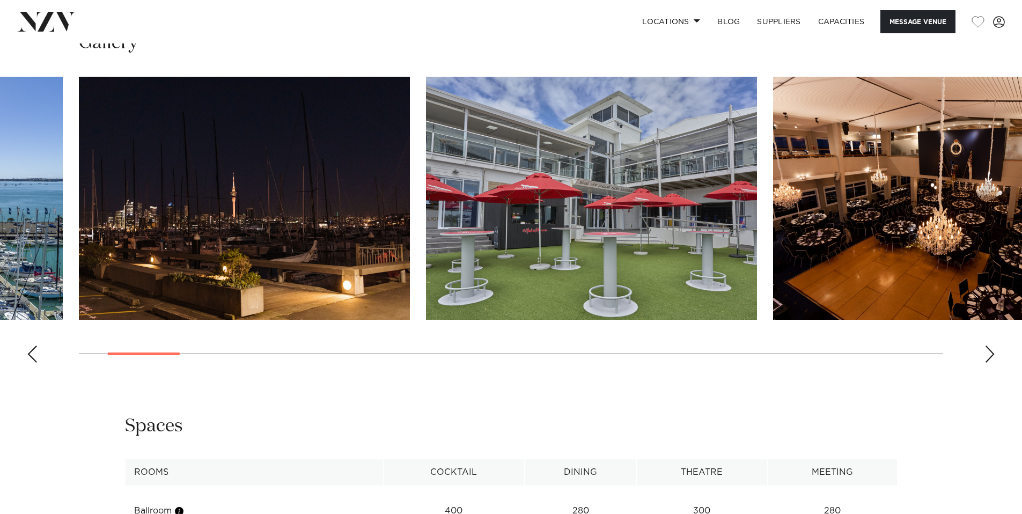
click at [992, 362] on div "Next slide" at bounding box center [989, 353] width 11 height 17
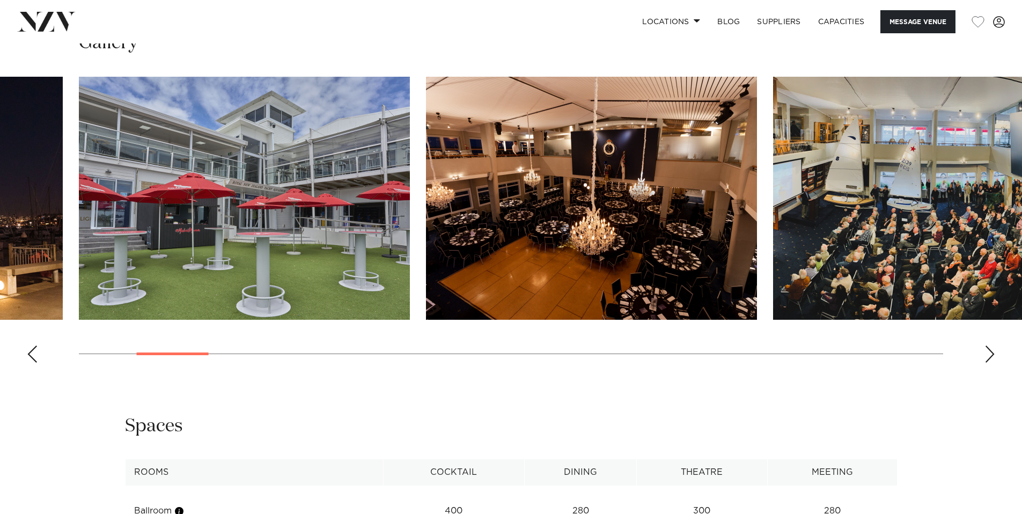
click at [992, 362] on div "Next slide" at bounding box center [989, 353] width 11 height 17
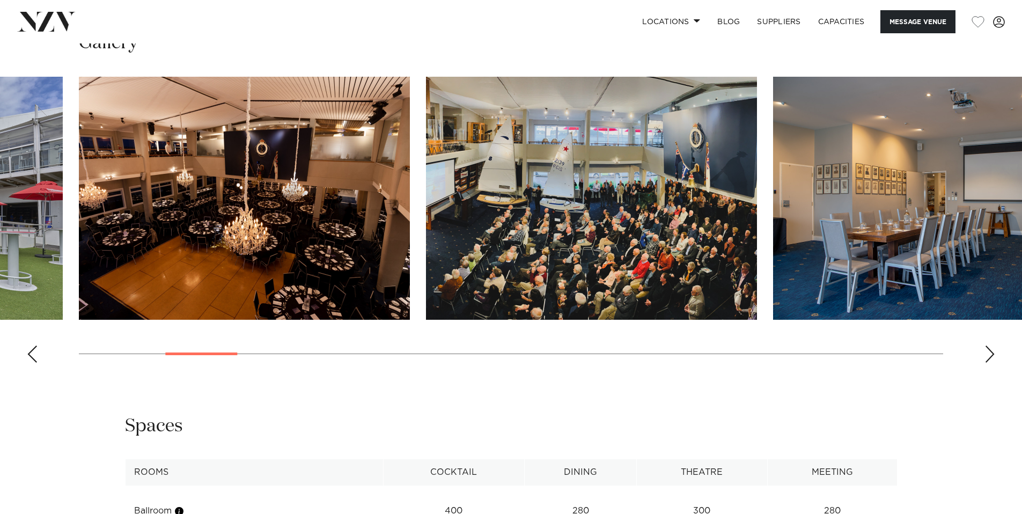
click at [992, 362] on div "Next slide" at bounding box center [989, 353] width 11 height 17
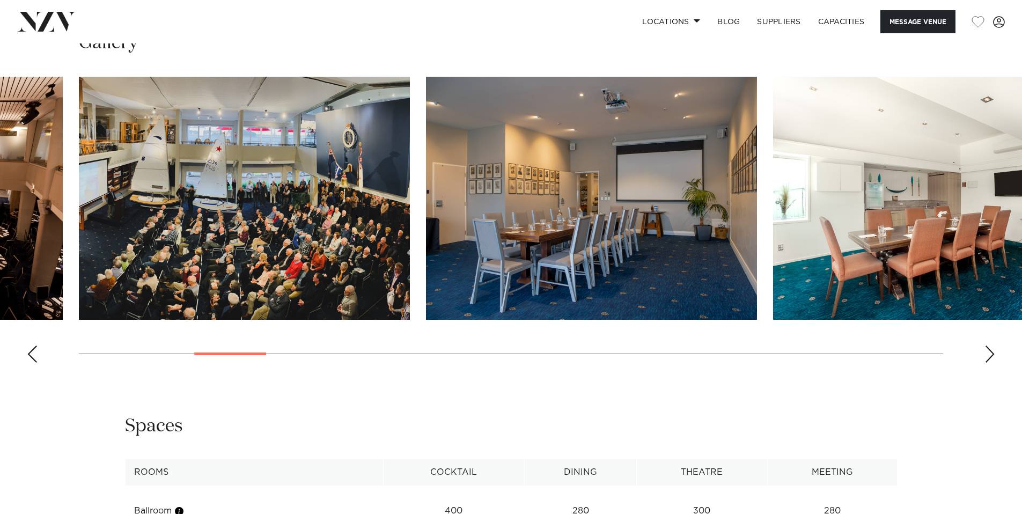
click at [992, 362] on div "Next slide" at bounding box center [989, 353] width 11 height 17
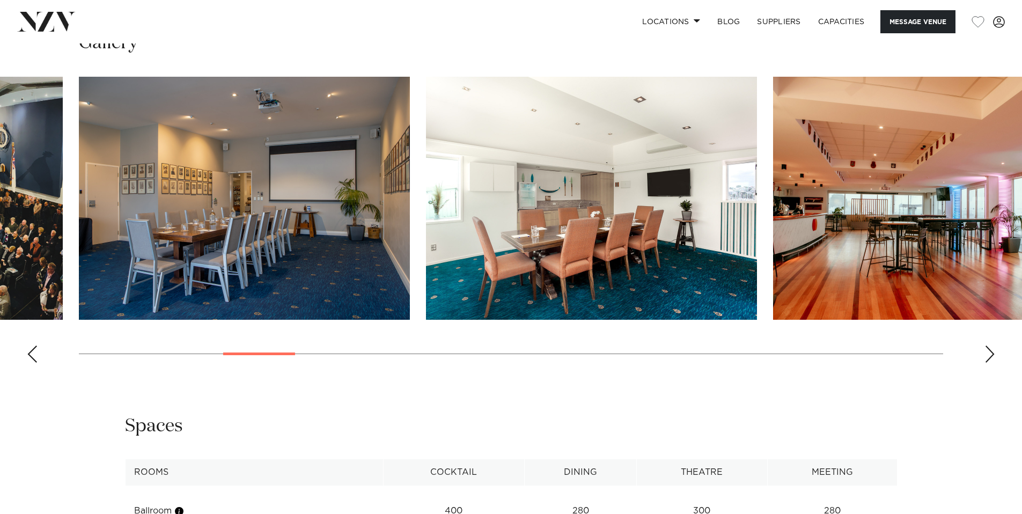
click at [992, 362] on div "Next slide" at bounding box center [989, 353] width 11 height 17
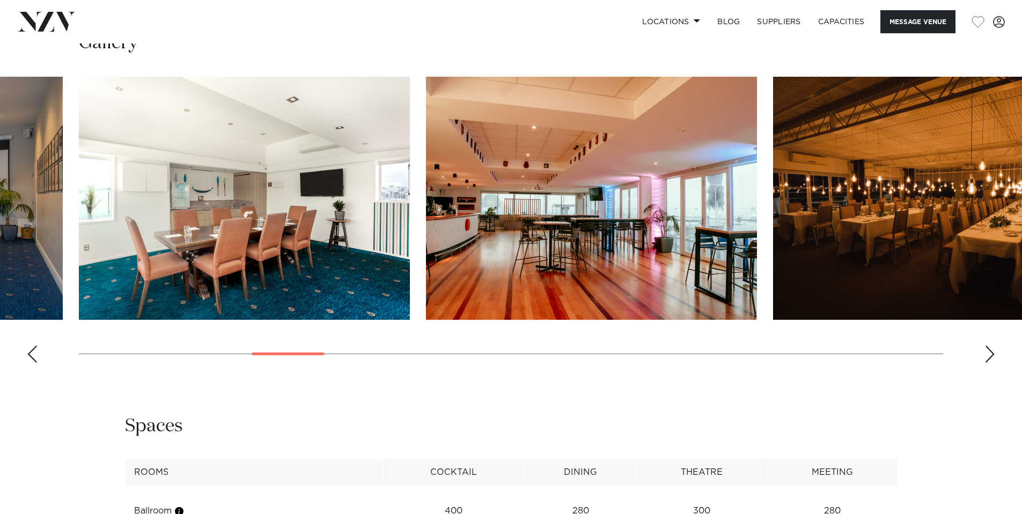
click at [992, 362] on div "Next slide" at bounding box center [989, 353] width 11 height 17
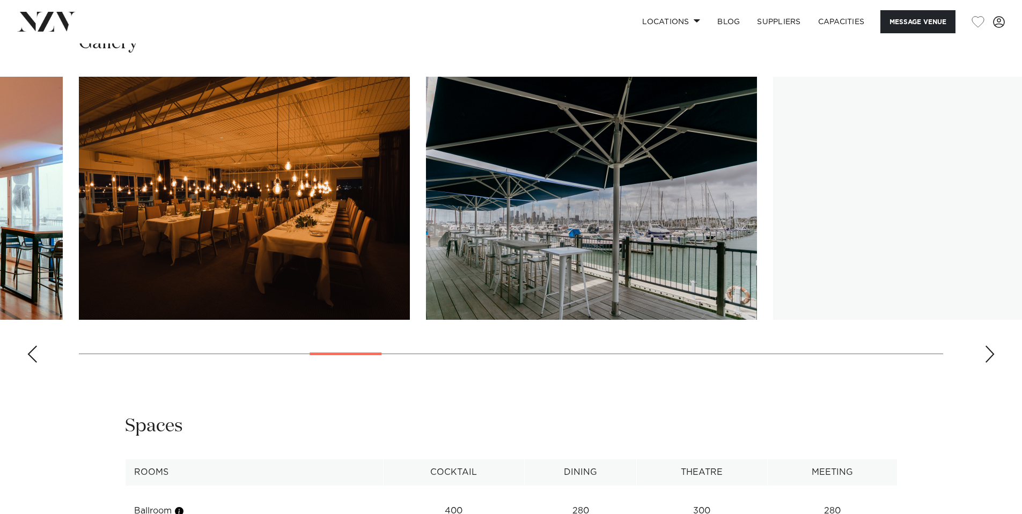
click at [992, 362] on div "Next slide" at bounding box center [989, 353] width 11 height 17
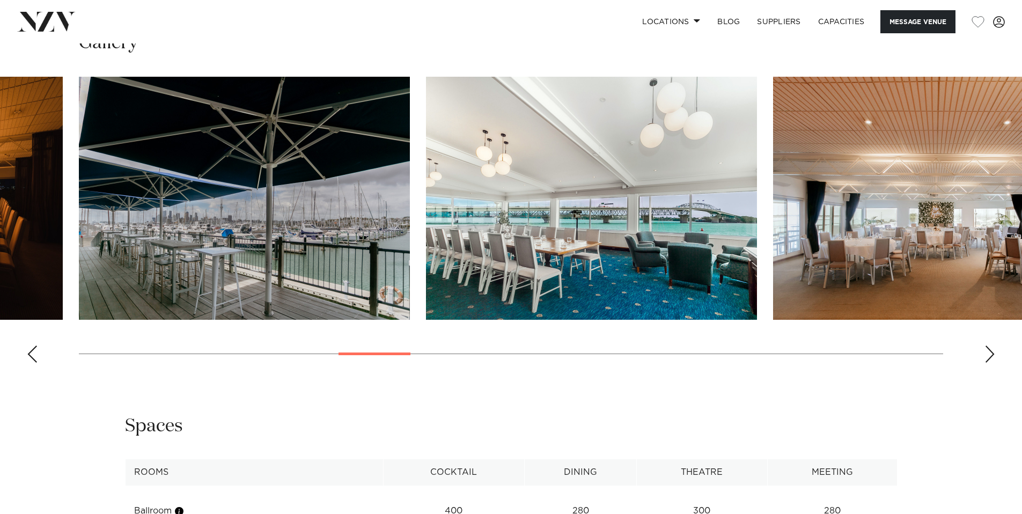
click at [992, 362] on div "Next slide" at bounding box center [989, 353] width 11 height 17
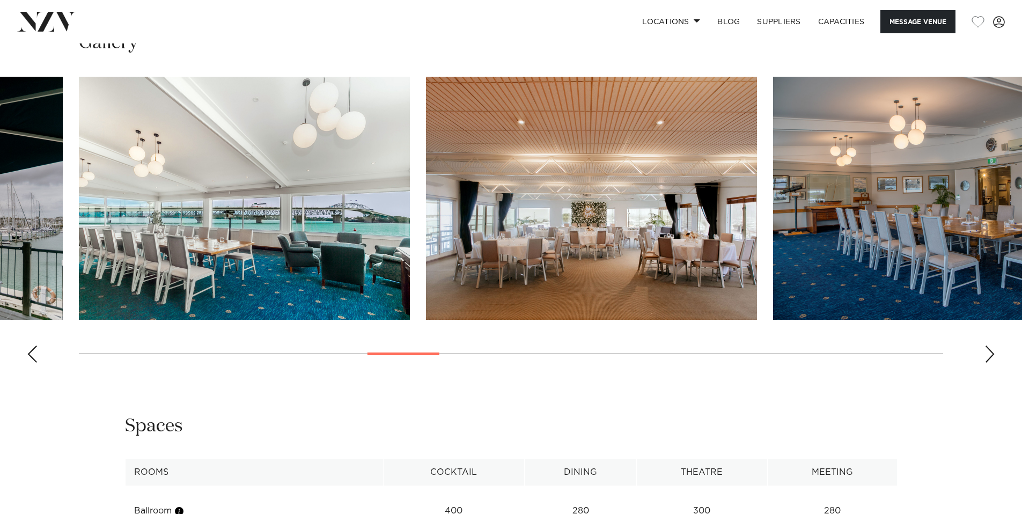
click at [992, 362] on div "Next slide" at bounding box center [989, 353] width 11 height 17
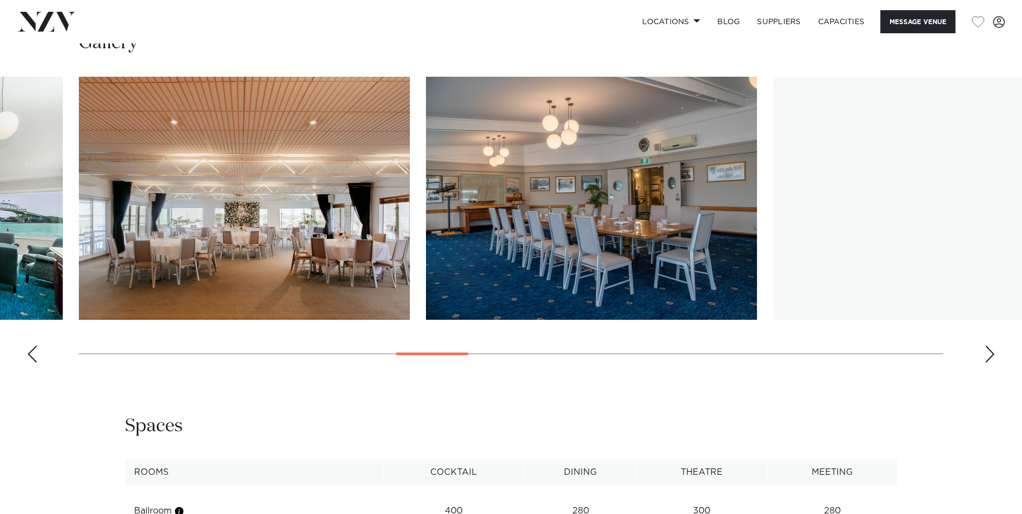
click at [992, 362] on div "Next slide" at bounding box center [989, 353] width 11 height 17
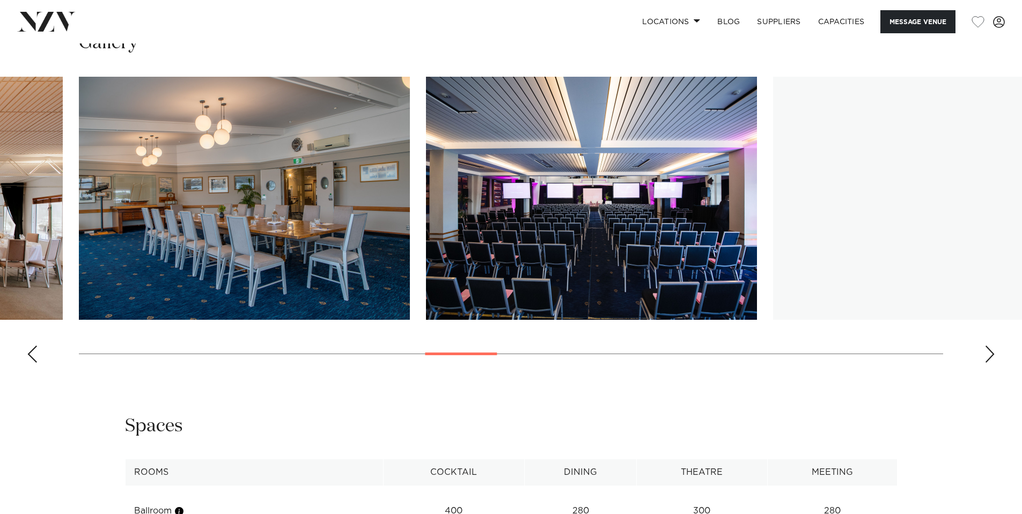
click at [992, 362] on div "Next slide" at bounding box center [989, 353] width 11 height 17
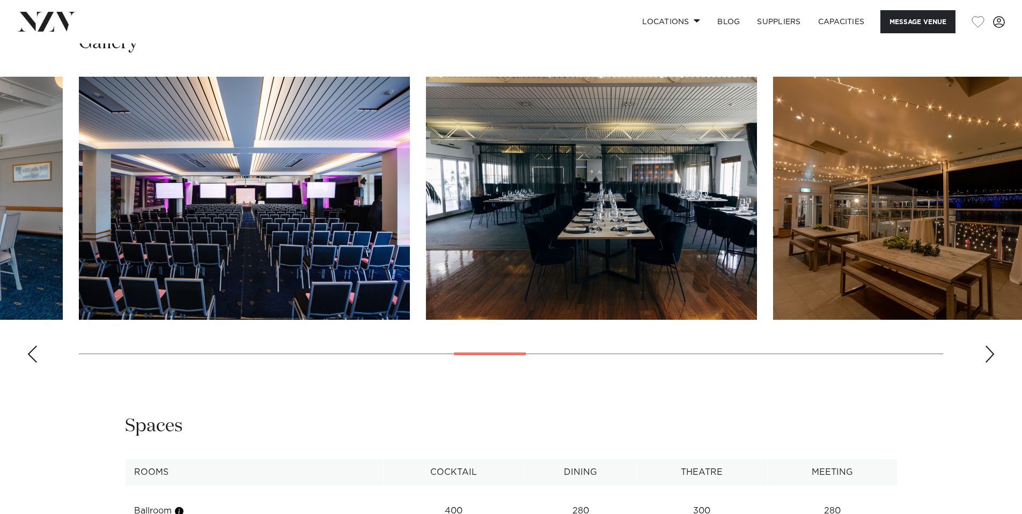
click at [992, 362] on div "Next slide" at bounding box center [989, 353] width 11 height 17
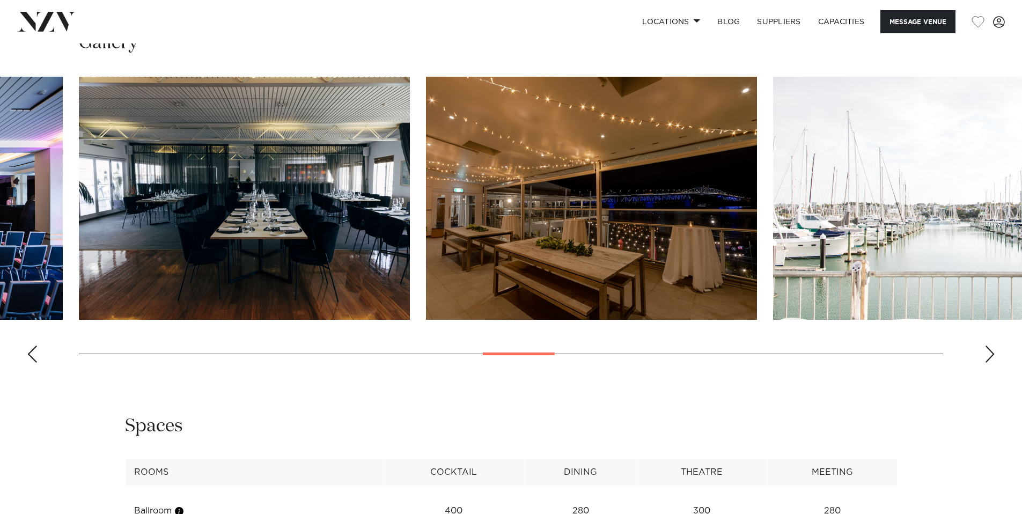
click at [992, 362] on div "Next slide" at bounding box center [989, 353] width 11 height 17
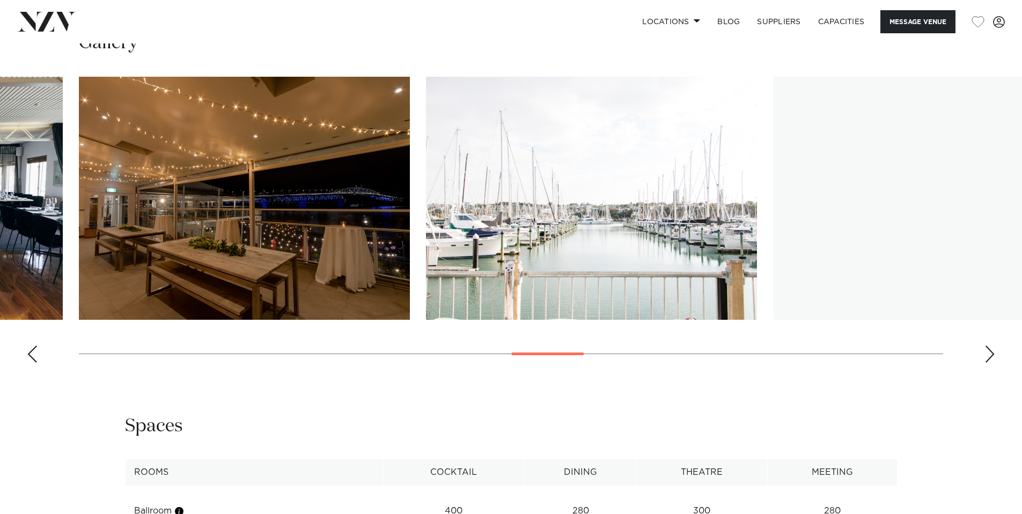
click at [992, 362] on div "Next slide" at bounding box center [989, 353] width 11 height 17
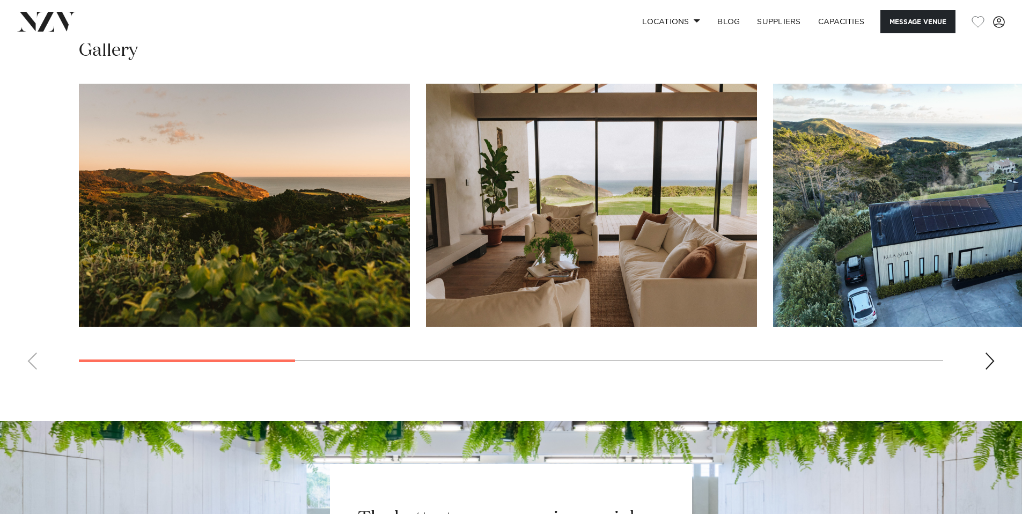
scroll to position [1026, 0]
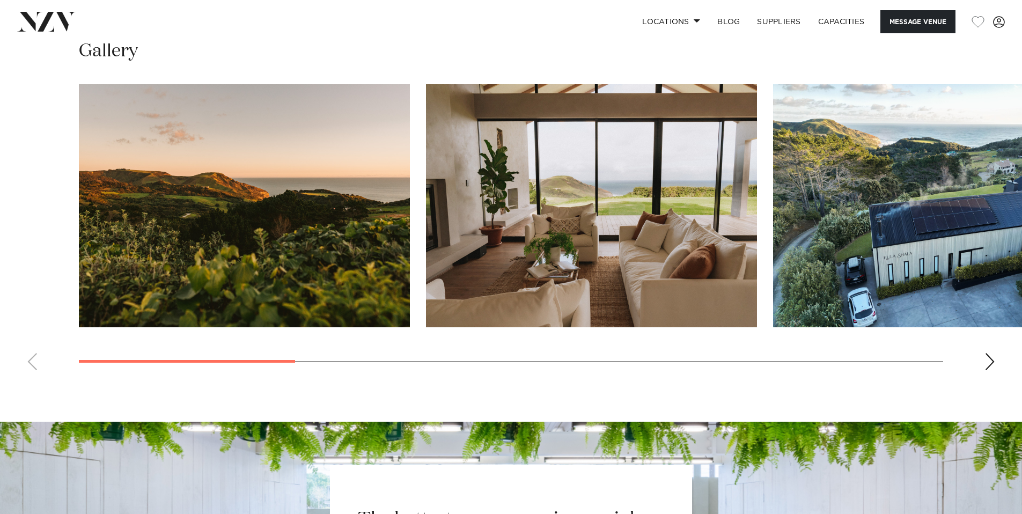
click at [1001, 365] on swiper-container at bounding box center [511, 231] width 1022 height 294
click at [990, 369] on div "Next slide" at bounding box center [989, 361] width 11 height 17
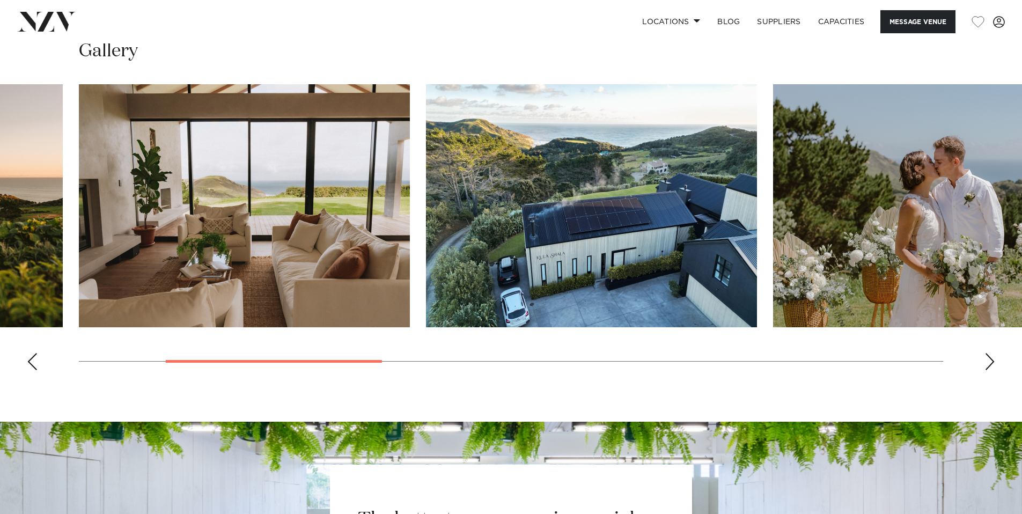
click at [990, 369] on div "Next slide" at bounding box center [989, 361] width 11 height 17
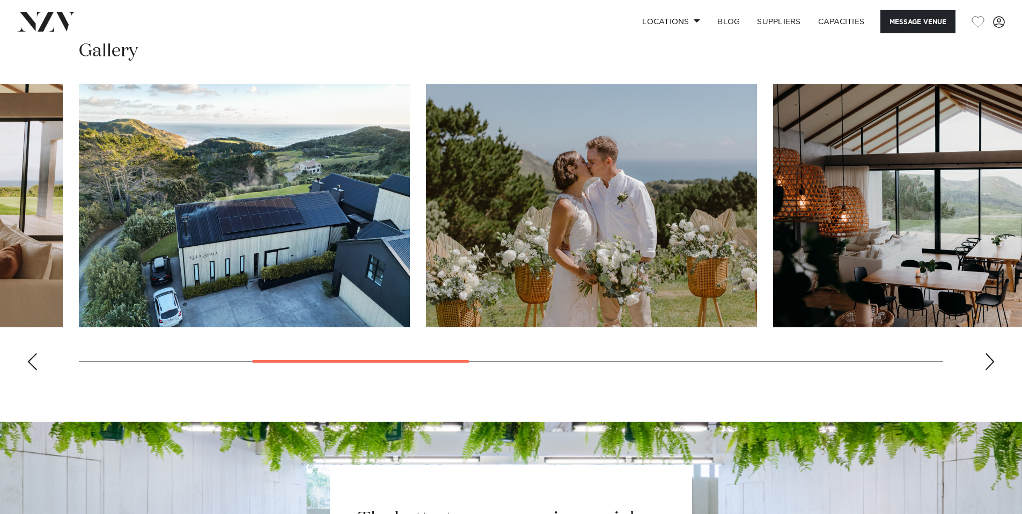
click at [990, 369] on div "Next slide" at bounding box center [989, 361] width 11 height 17
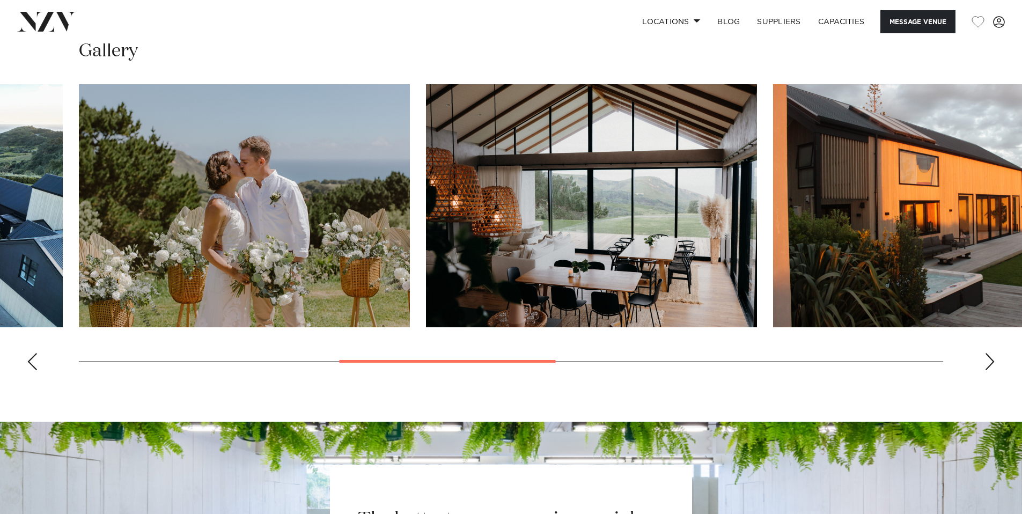
click at [990, 369] on div "Next slide" at bounding box center [989, 361] width 11 height 17
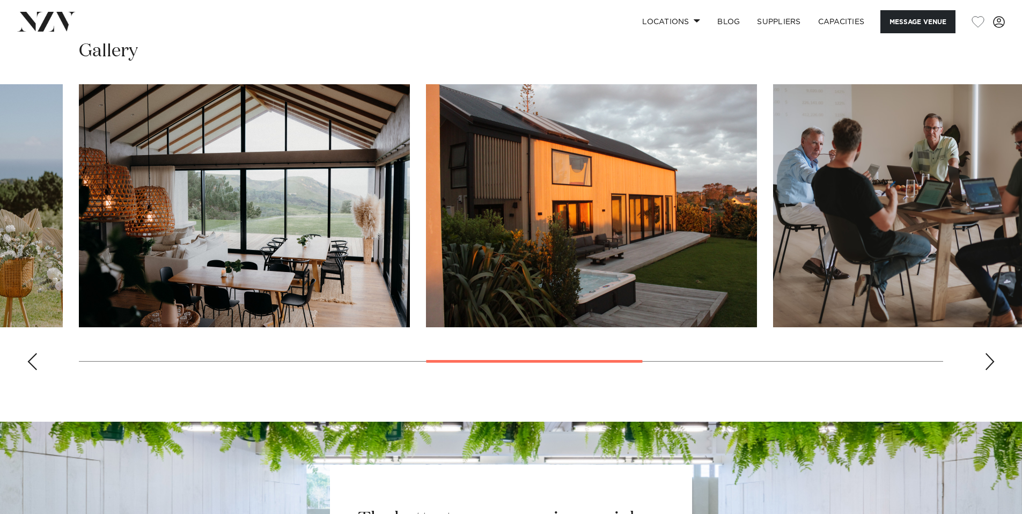
click at [990, 369] on div "Next slide" at bounding box center [989, 361] width 11 height 17
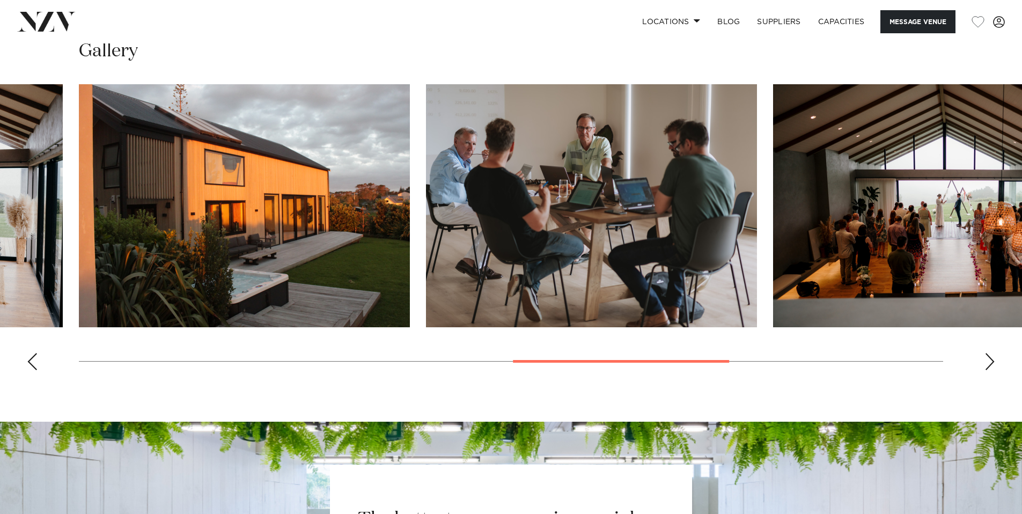
click at [990, 369] on div "Next slide" at bounding box center [989, 361] width 11 height 17
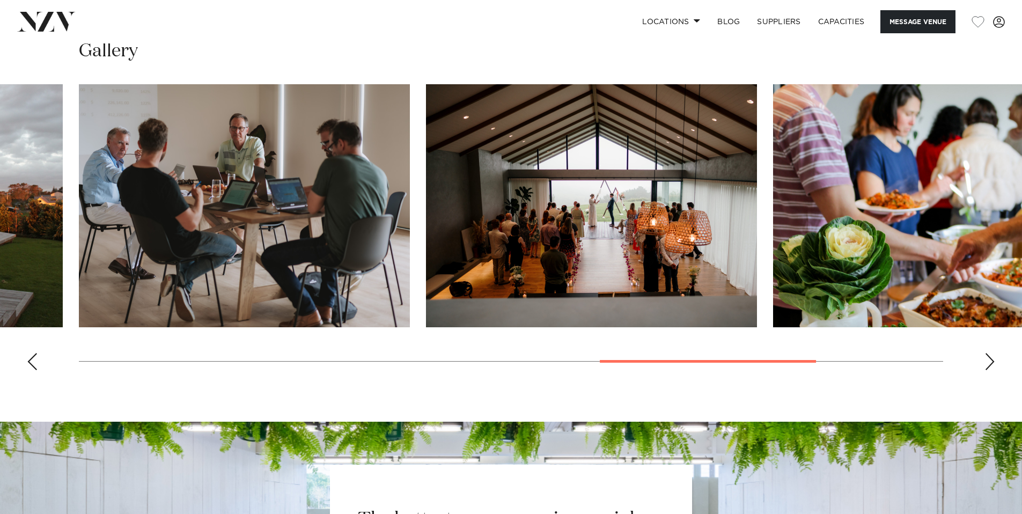
click at [990, 369] on div "Next slide" at bounding box center [989, 361] width 11 height 17
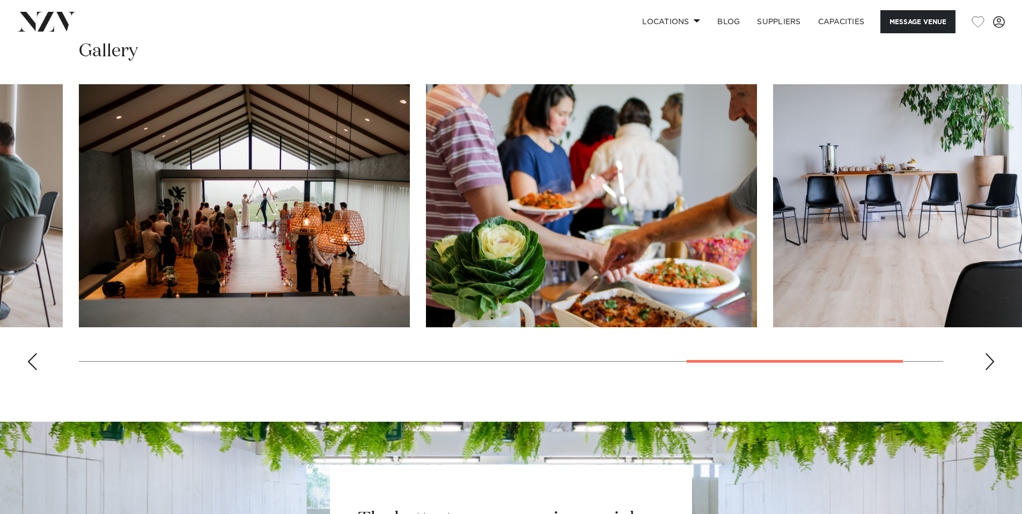
click at [990, 369] on div "Next slide" at bounding box center [989, 361] width 11 height 17
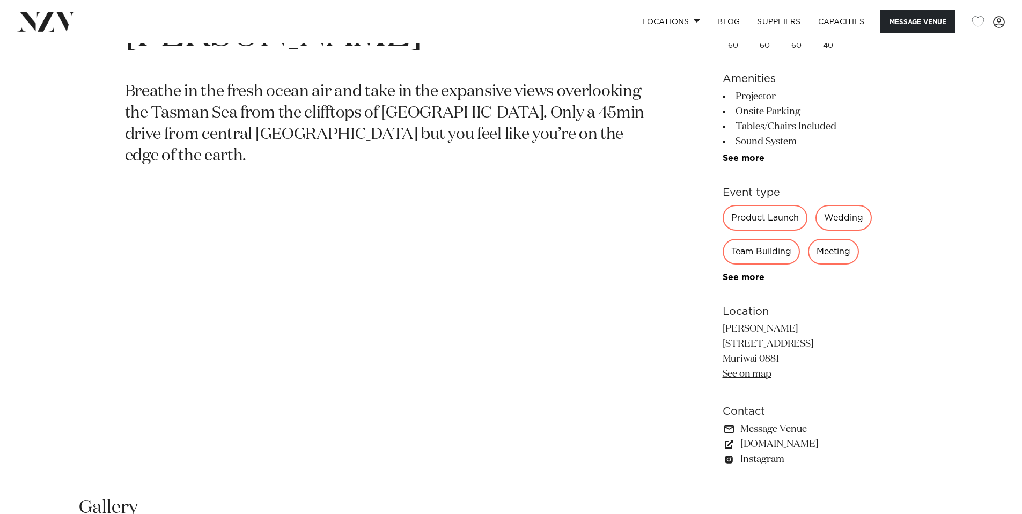
scroll to position [364, 0]
